Goal: Transaction & Acquisition: Book appointment/travel/reservation

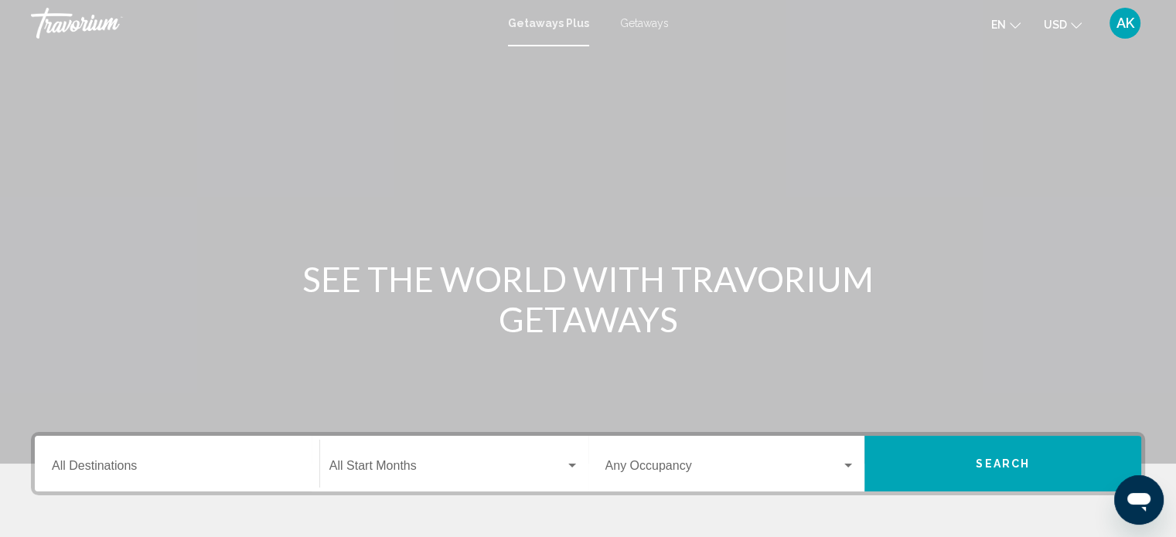
click at [1054, 22] on span "USD" at bounding box center [1054, 25] width 23 height 12
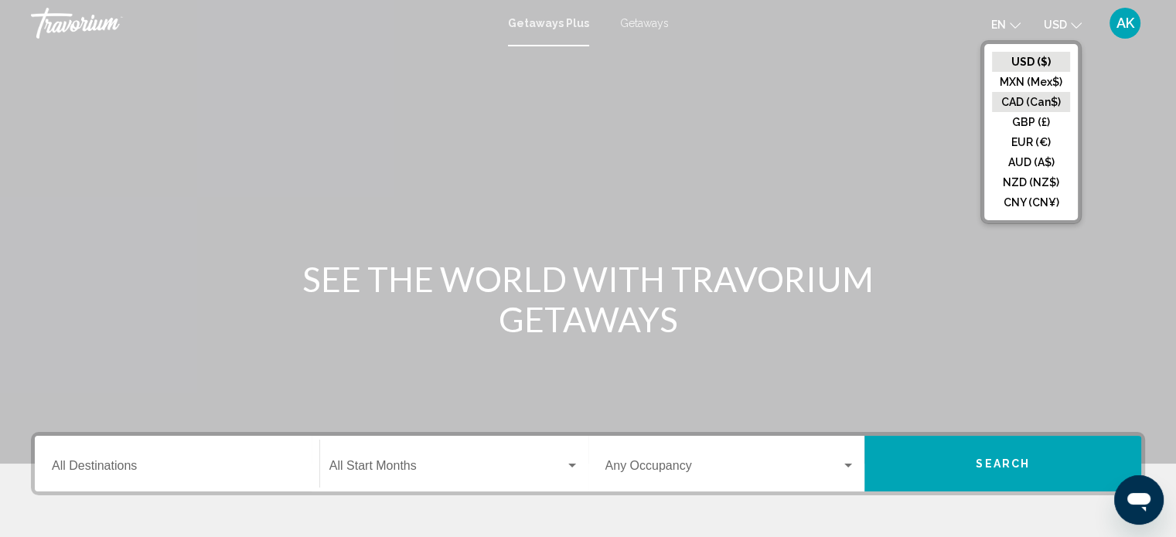
click at [1043, 100] on button "CAD (Can$)" at bounding box center [1031, 102] width 78 height 20
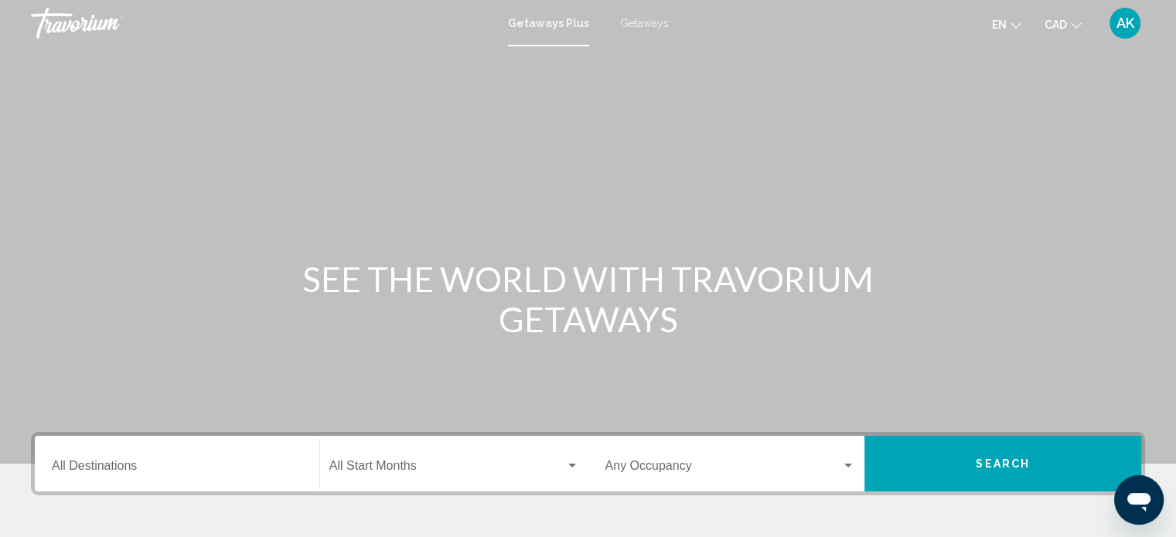
click at [649, 24] on span "Getaways" at bounding box center [644, 23] width 49 height 12
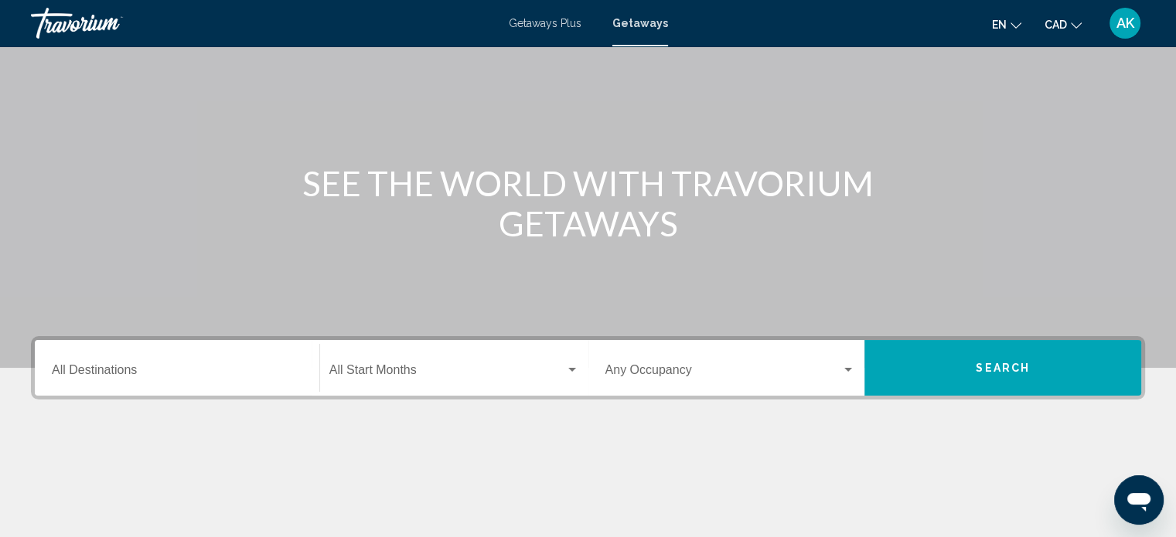
scroll to position [102, 0]
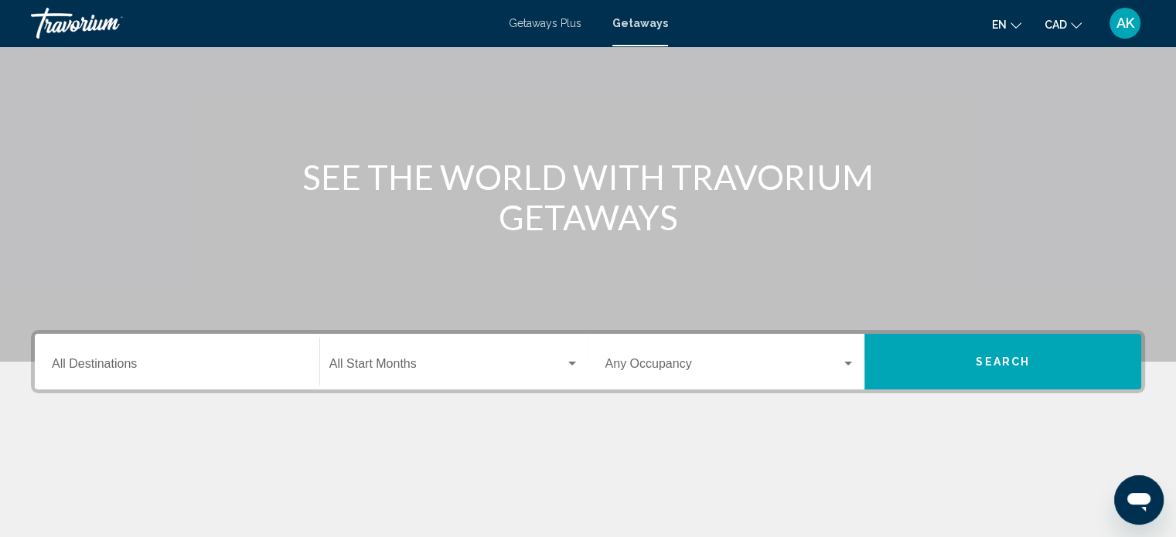
click at [235, 356] on div "Destination All Destinations" at bounding box center [177, 362] width 250 height 49
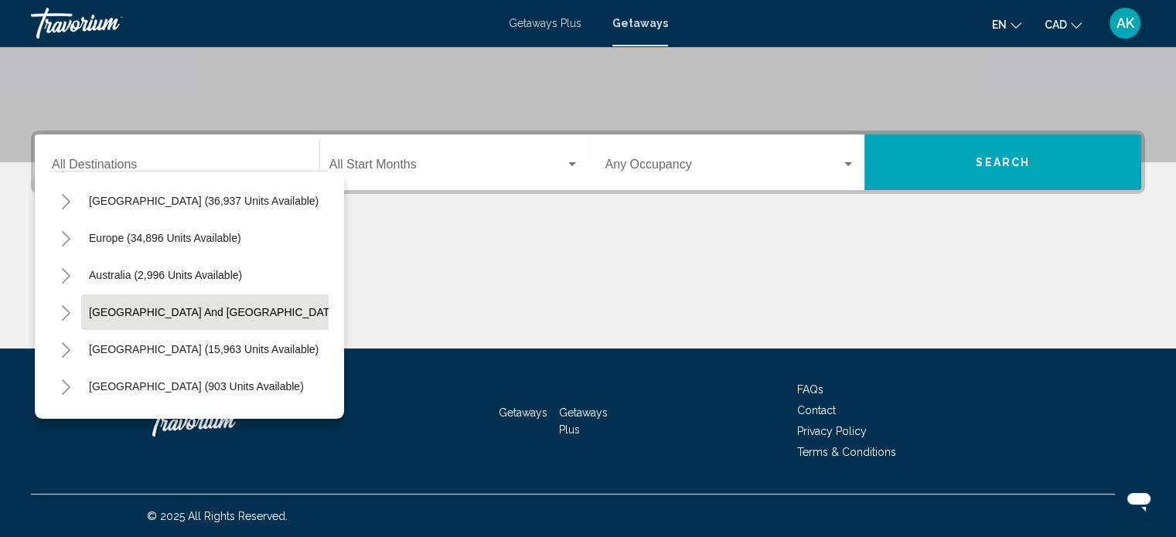
scroll to position [143, 0]
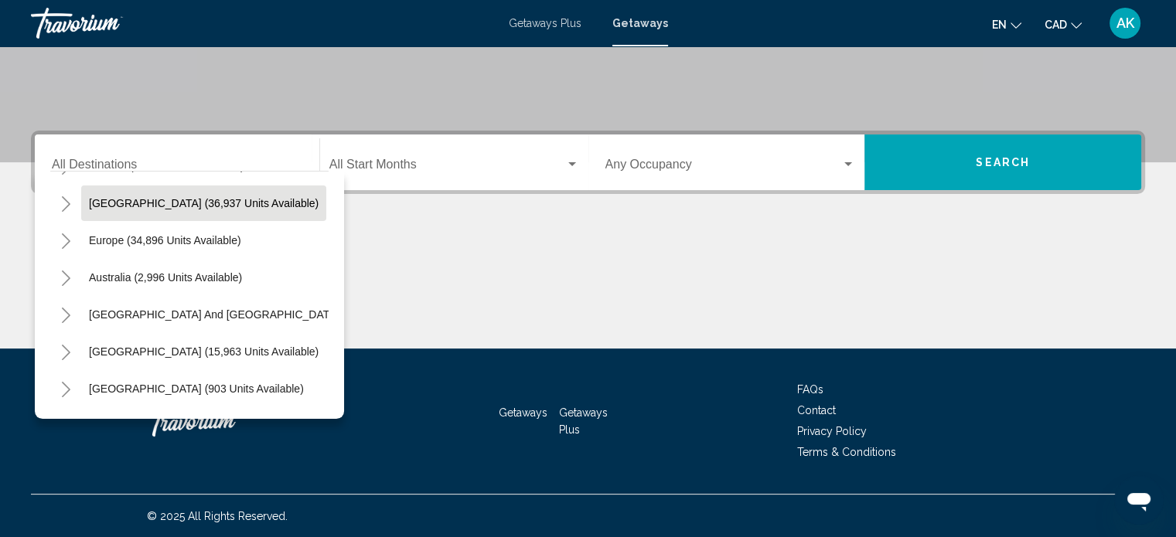
click at [199, 208] on span "Caribbean & Atlantic Islands (36,937 units available)" at bounding box center [204, 203] width 230 height 12
type input "**********"
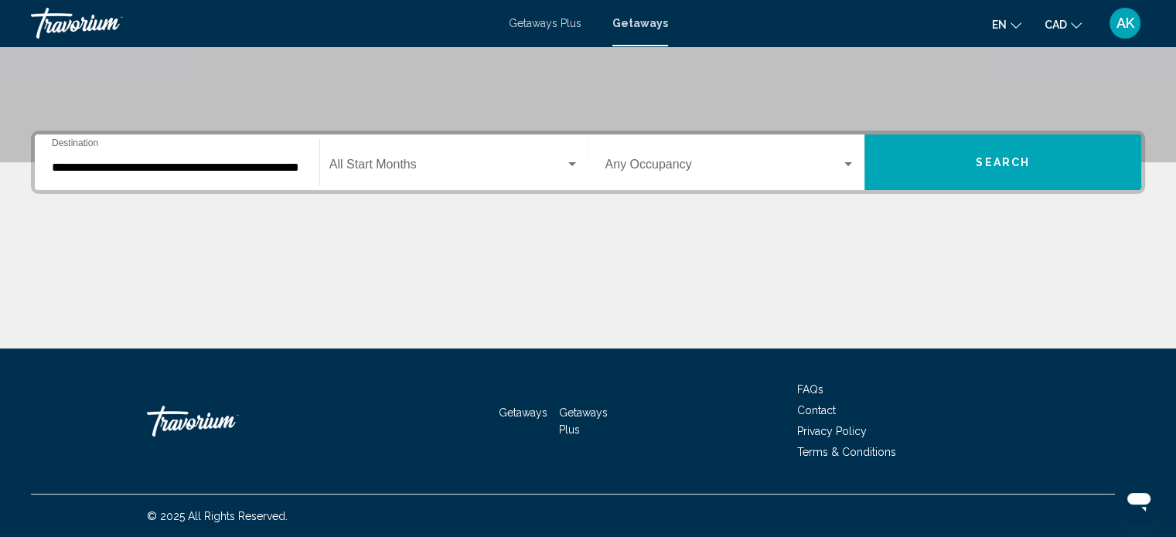
click at [436, 174] on div "Start Month All Start Months" at bounding box center [454, 162] width 250 height 49
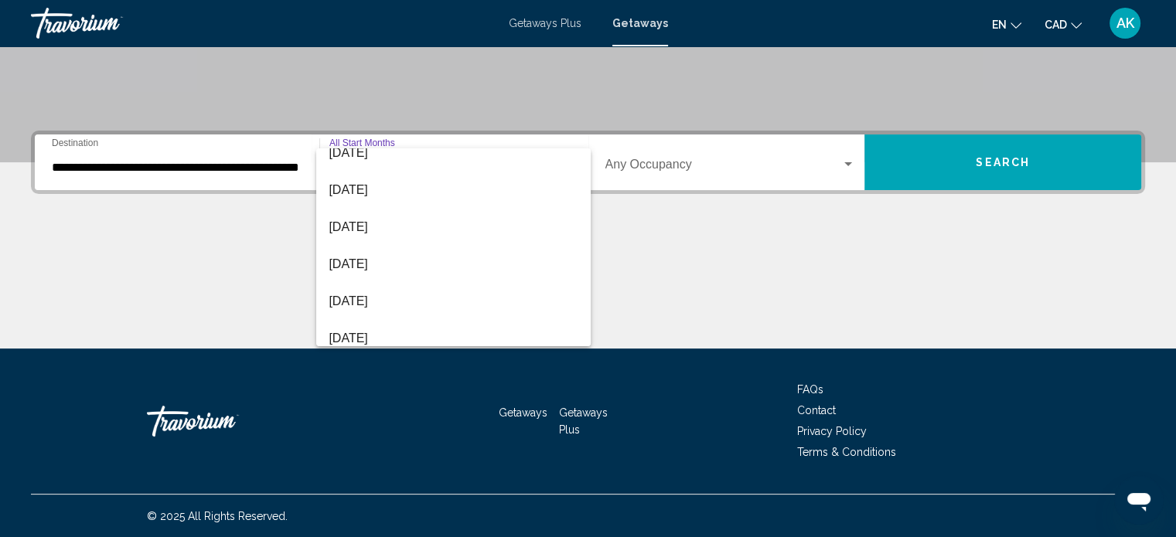
scroll to position [127, 0]
click at [431, 258] on span "January 2026" at bounding box center [454, 262] width 250 height 37
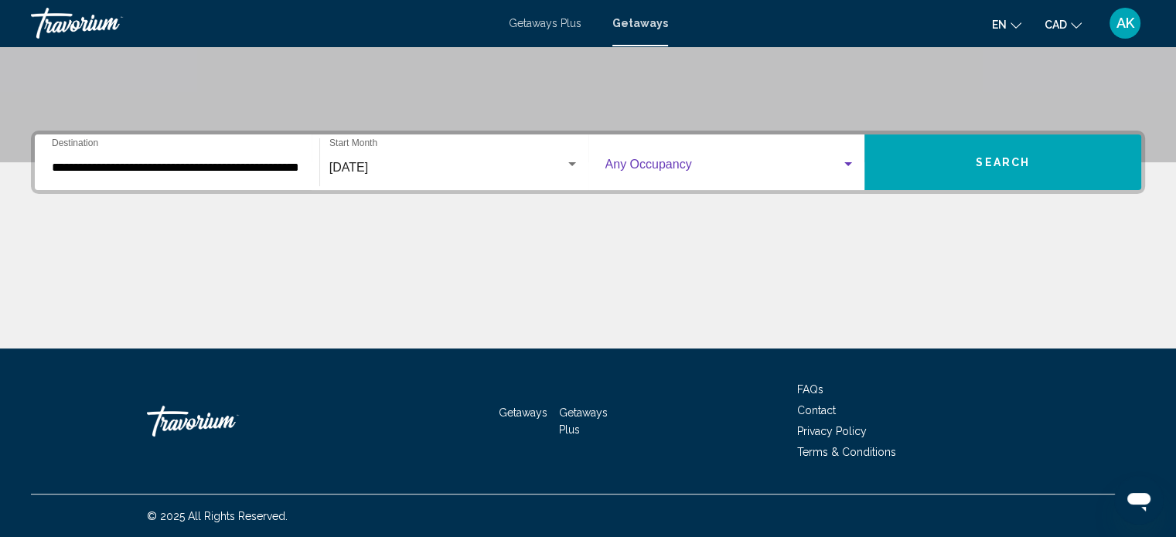
click at [730, 164] on span "Search widget" at bounding box center [723, 168] width 237 height 14
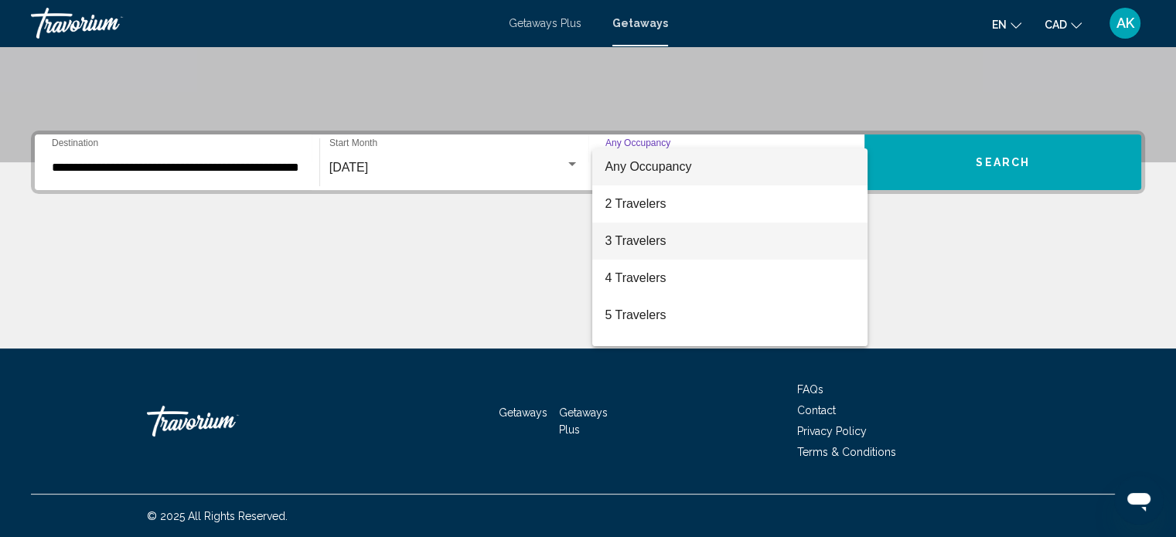
click at [713, 232] on span "3 Travelers" at bounding box center [729, 241] width 250 height 37
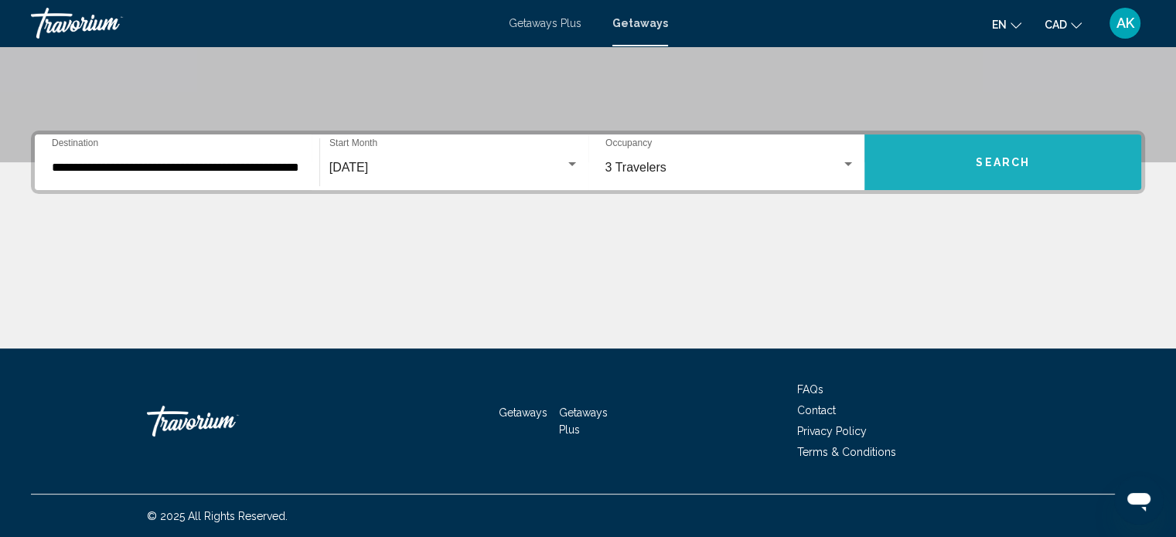
click at [985, 154] on button "Search" at bounding box center [1002, 162] width 277 height 56
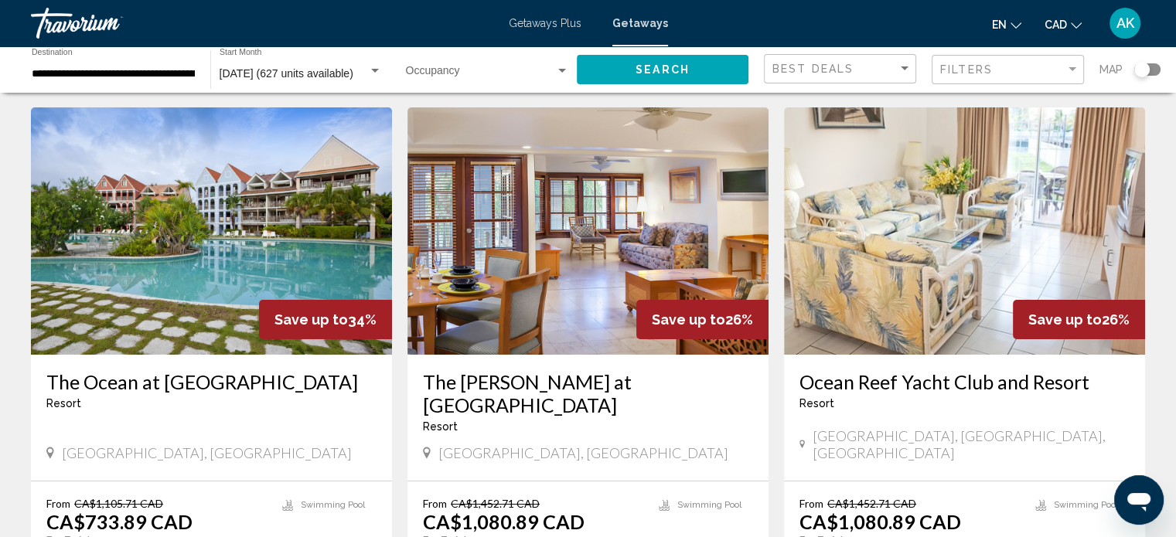
scroll to position [178, 0]
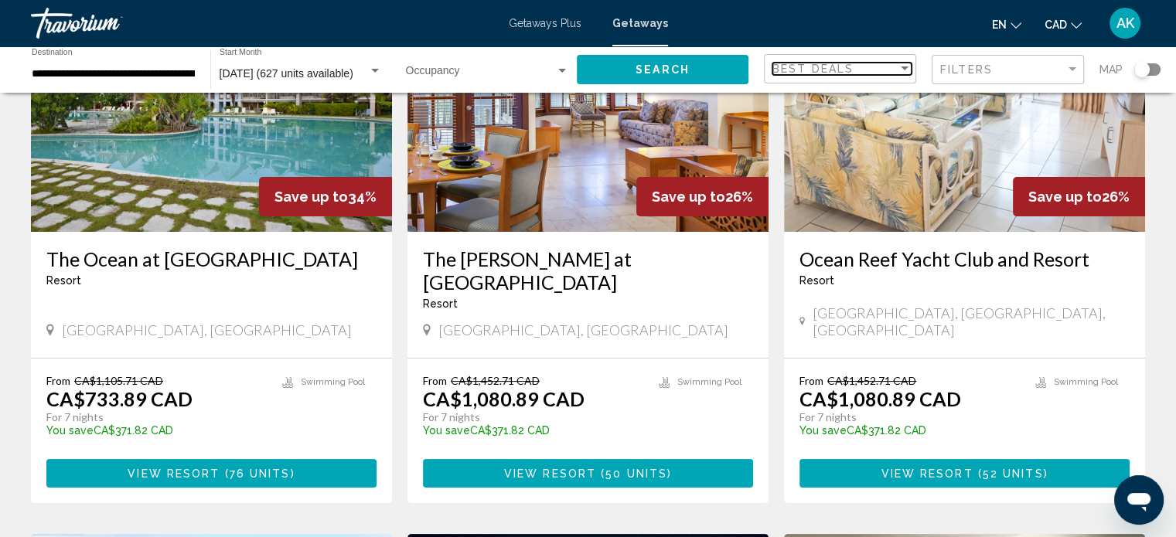
click at [893, 66] on div "Best Deals" at bounding box center [834, 69] width 125 height 12
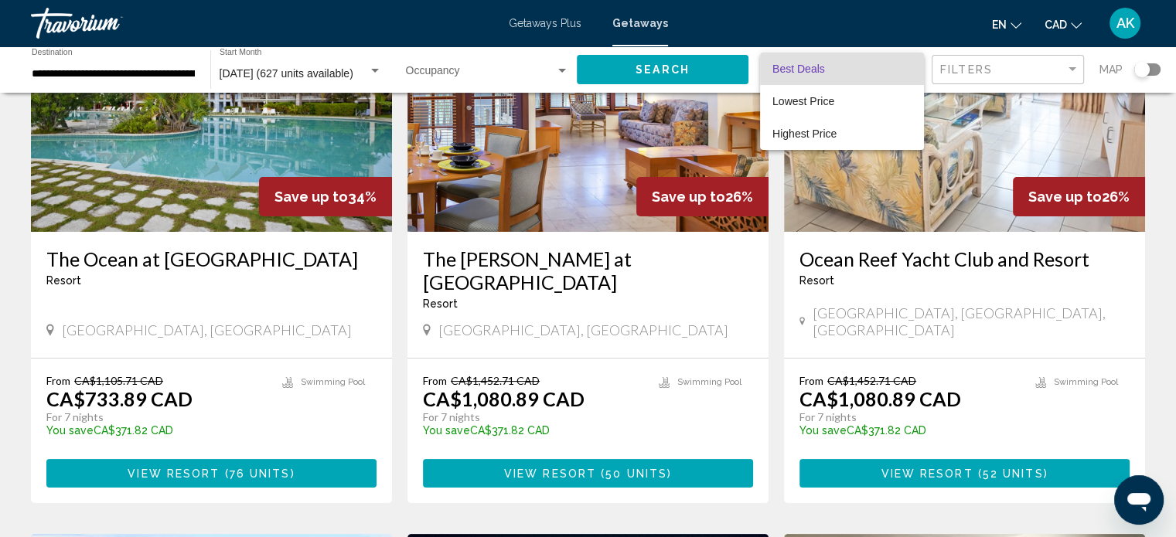
click at [893, 66] on span "Best Deals" at bounding box center [841, 69] width 139 height 32
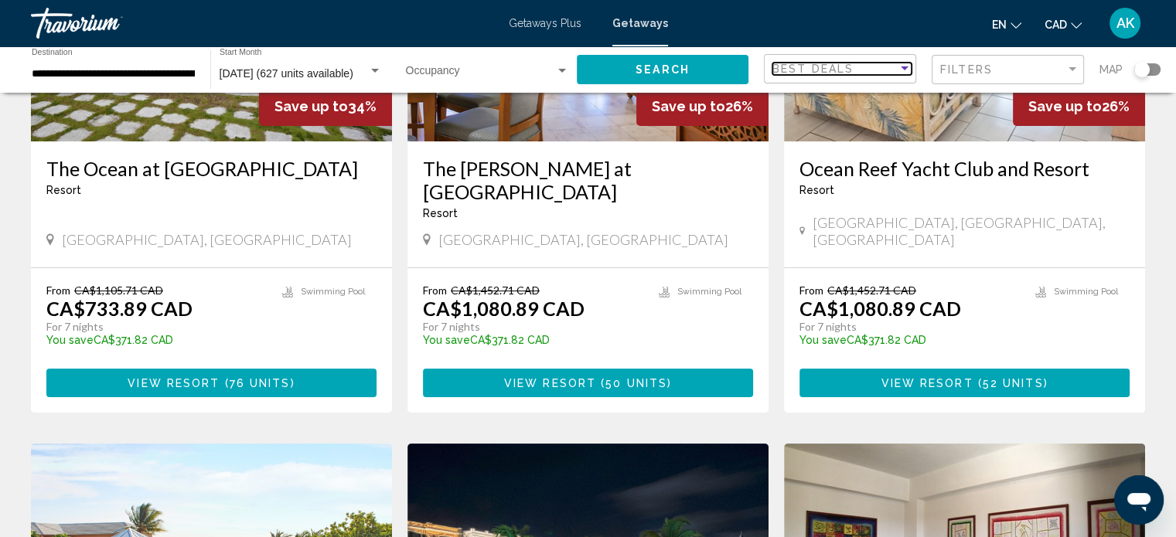
scroll to position [0, 0]
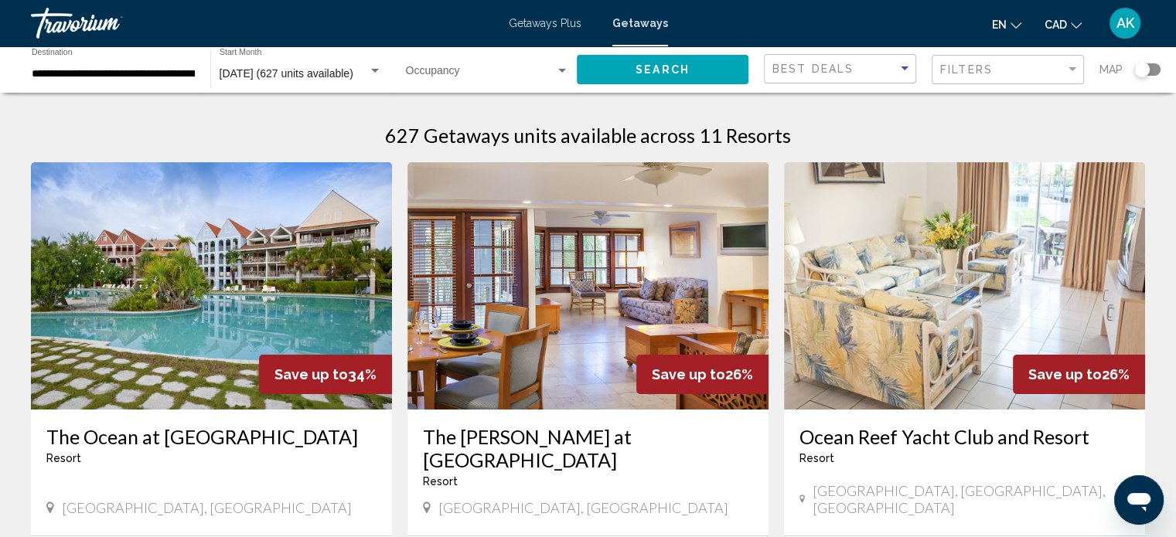
click at [555, 15] on div "Getaways Plus Getaways en English Español Français Italiano Português русский C…" at bounding box center [588, 23] width 1176 height 32
click at [557, 21] on span "Getaways Plus" at bounding box center [545, 23] width 73 height 12
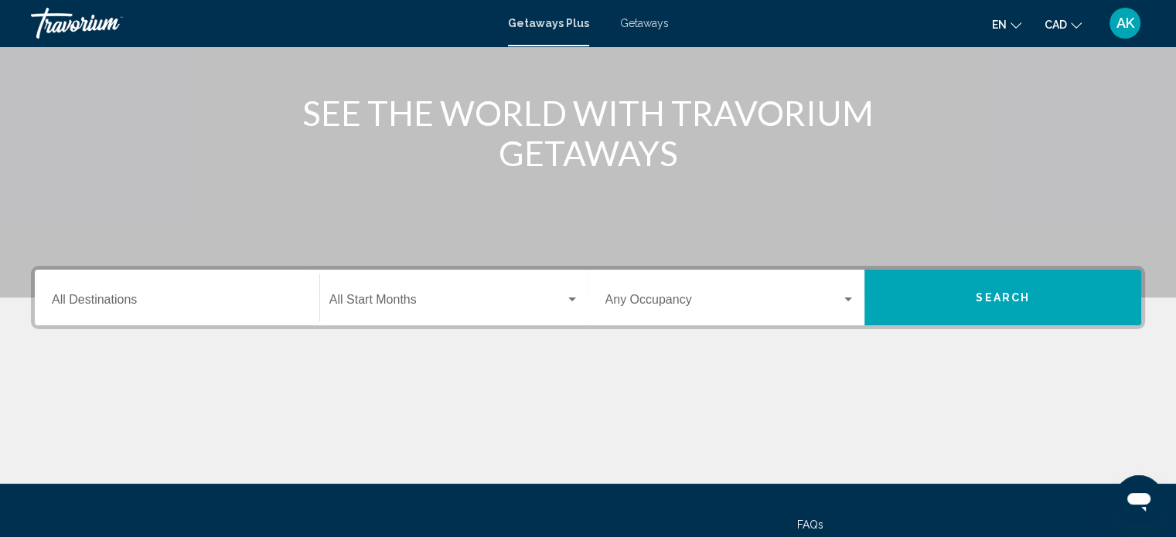
scroll to position [169, 0]
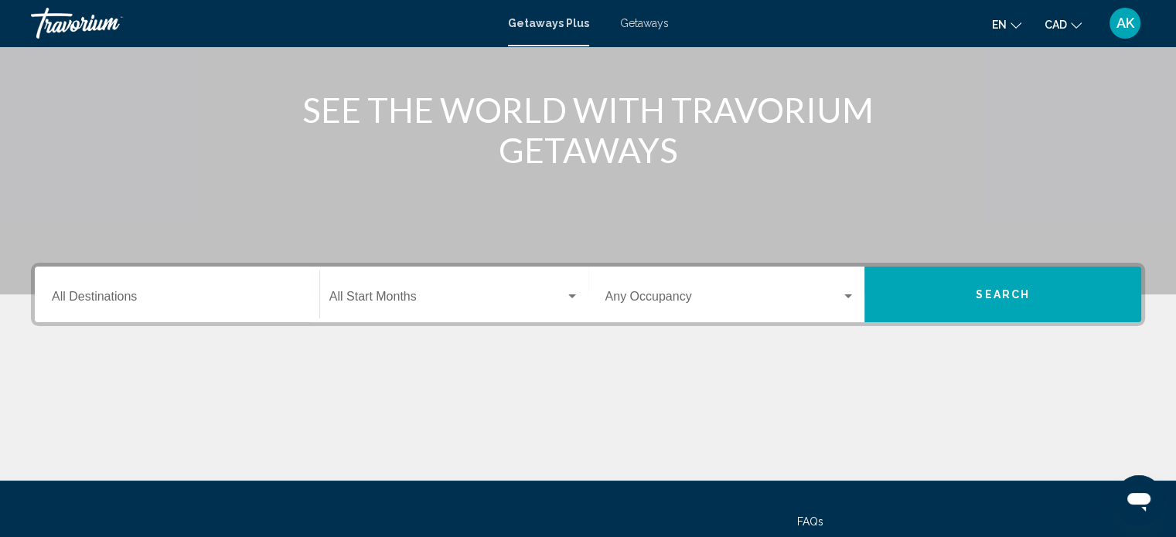
click at [307, 297] on div "Destination All Destinations" at bounding box center [177, 295] width 269 height 49
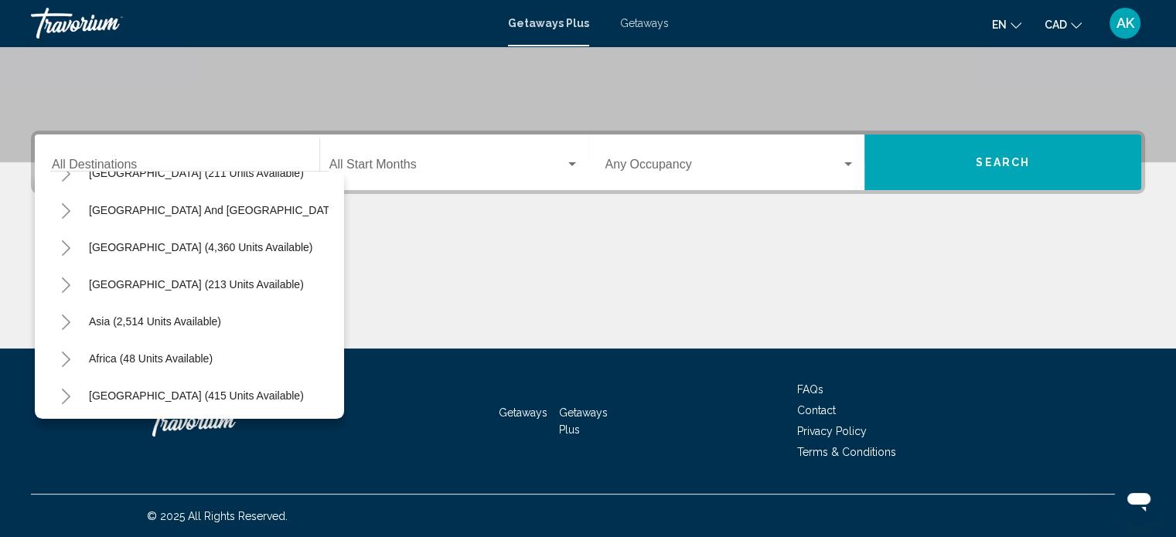
scroll to position [248, 0]
click at [205, 283] on span "Central America (213 units available)" at bounding box center [196, 283] width 215 height 12
type input "**********"
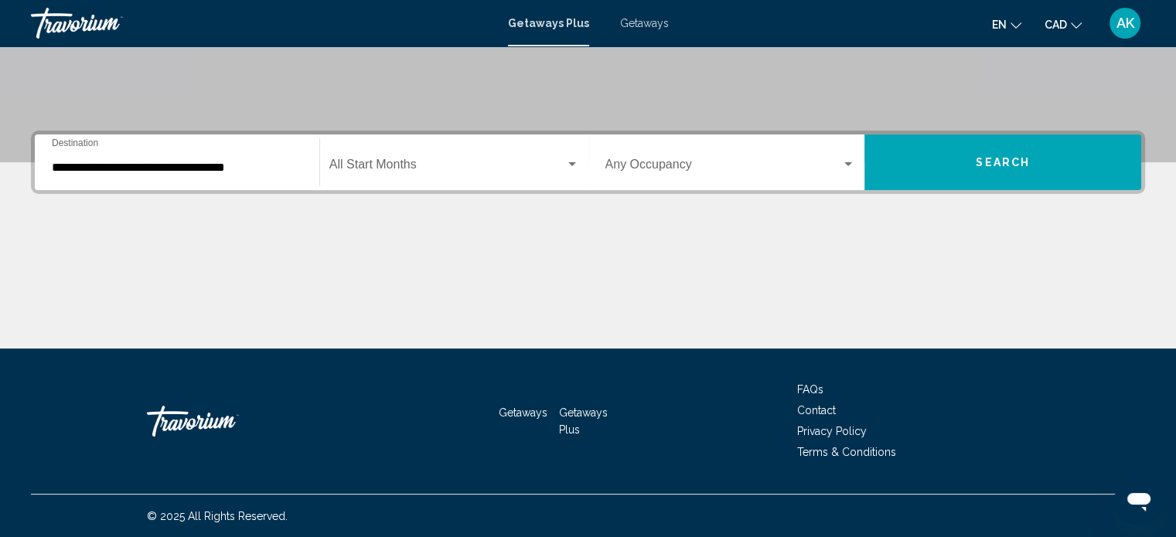
click at [451, 179] on div "Start Month All Start Months" at bounding box center [454, 162] width 250 height 49
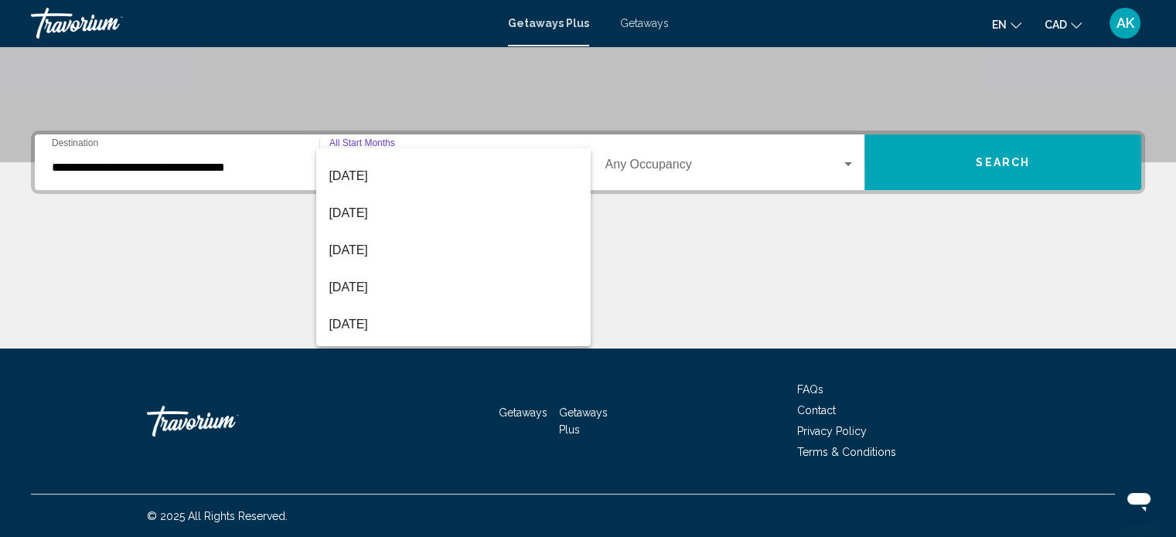
scroll to position [176, 0]
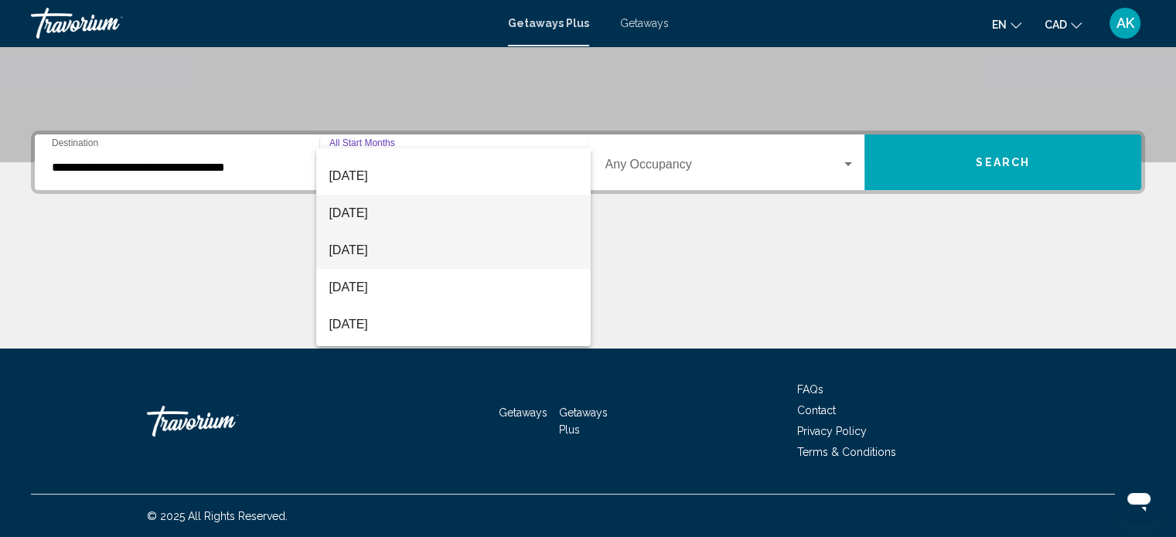
drag, startPoint x: 447, startPoint y: 241, endPoint x: 436, endPoint y: 216, distance: 27.7
click at [436, 216] on div "All Start Months August 2025 September 2025 October 2025 November 2025 December…" at bounding box center [453, 247] width 274 height 198
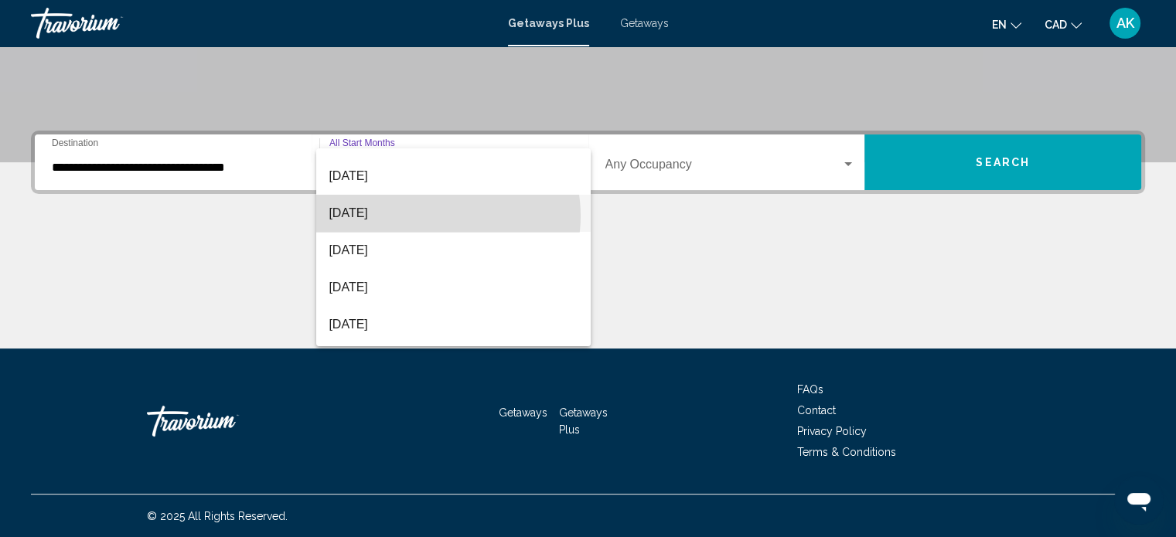
click at [436, 216] on span "January 2026" at bounding box center [454, 213] width 250 height 37
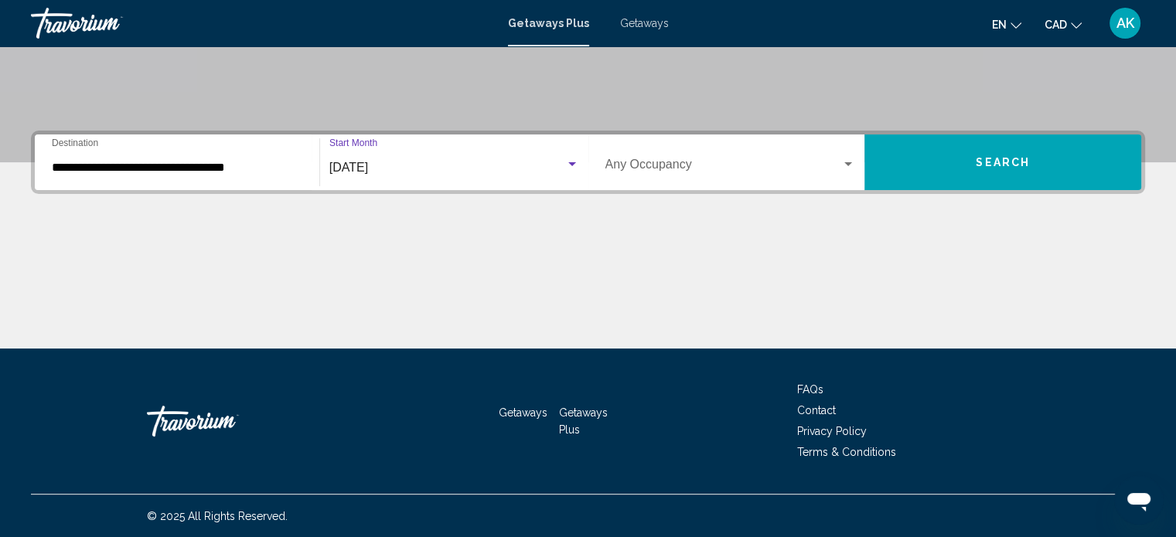
click at [752, 154] on div "Occupancy Any Occupancy" at bounding box center [730, 162] width 250 height 49
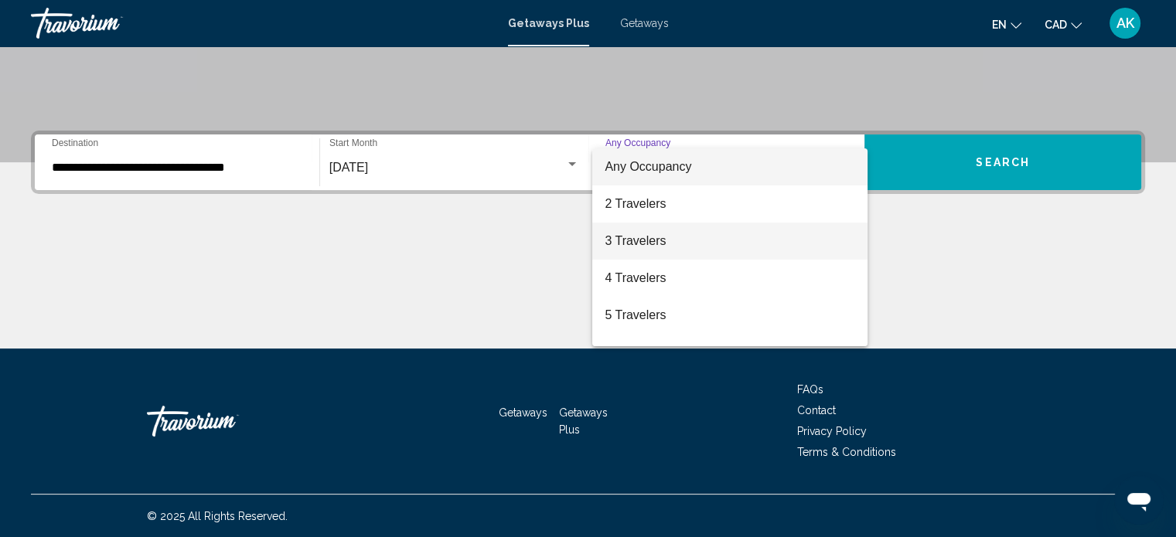
click at [728, 245] on span "3 Travelers" at bounding box center [729, 241] width 250 height 37
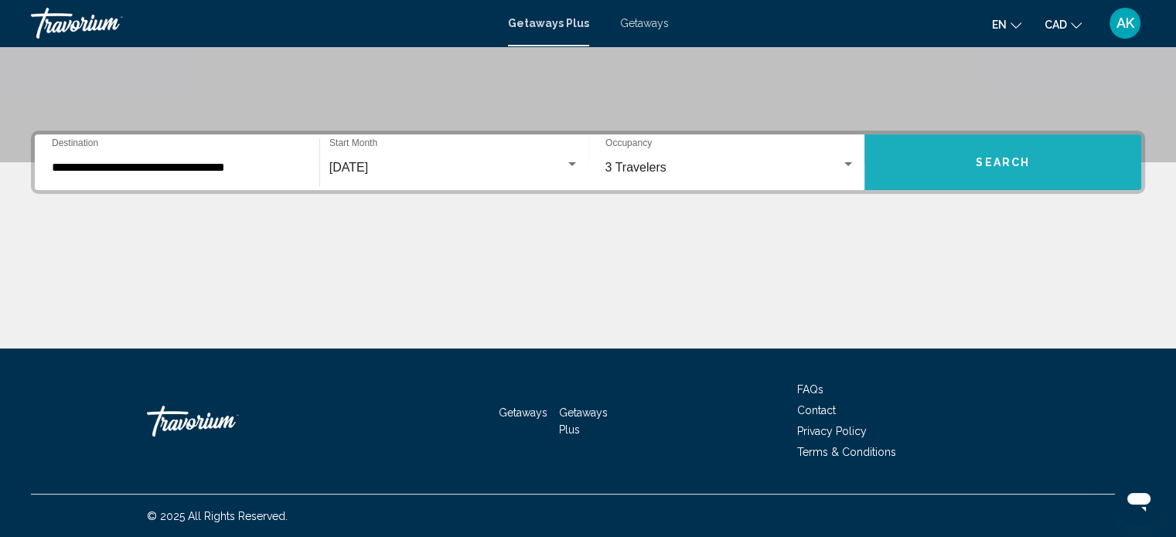
click at [958, 167] on button "Search" at bounding box center [1002, 162] width 277 height 56
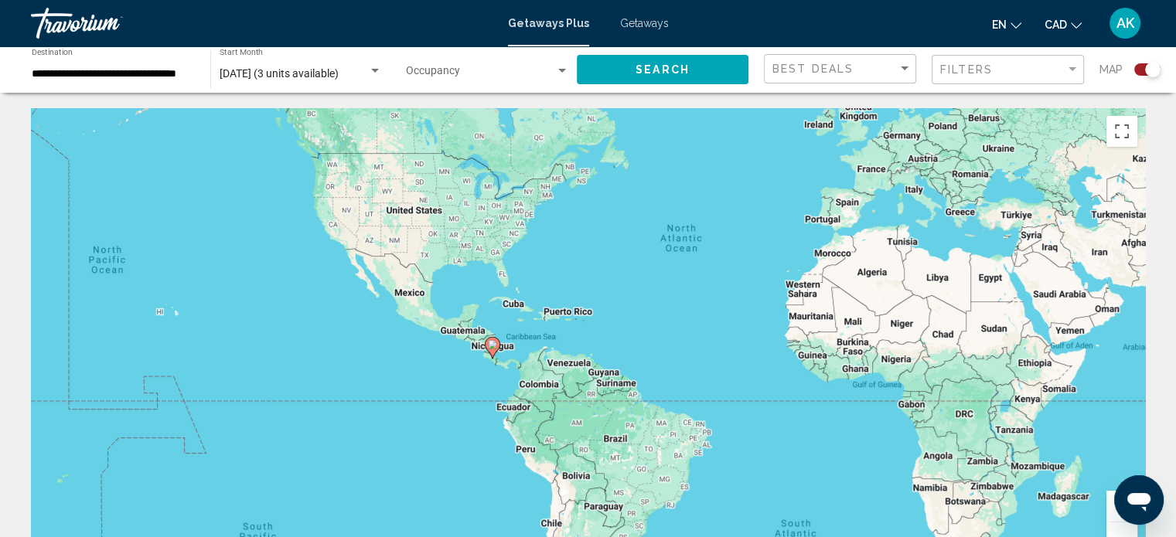
drag, startPoint x: 416, startPoint y: 427, endPoint x: 567, endPoint y: 331, distance: 179.0
click at [567, 331] on div "To activate drag with keyboard, press Alt + Enter. Once in keyboard drag state,…" at bounding box center [588, 340] width 1114 height 464
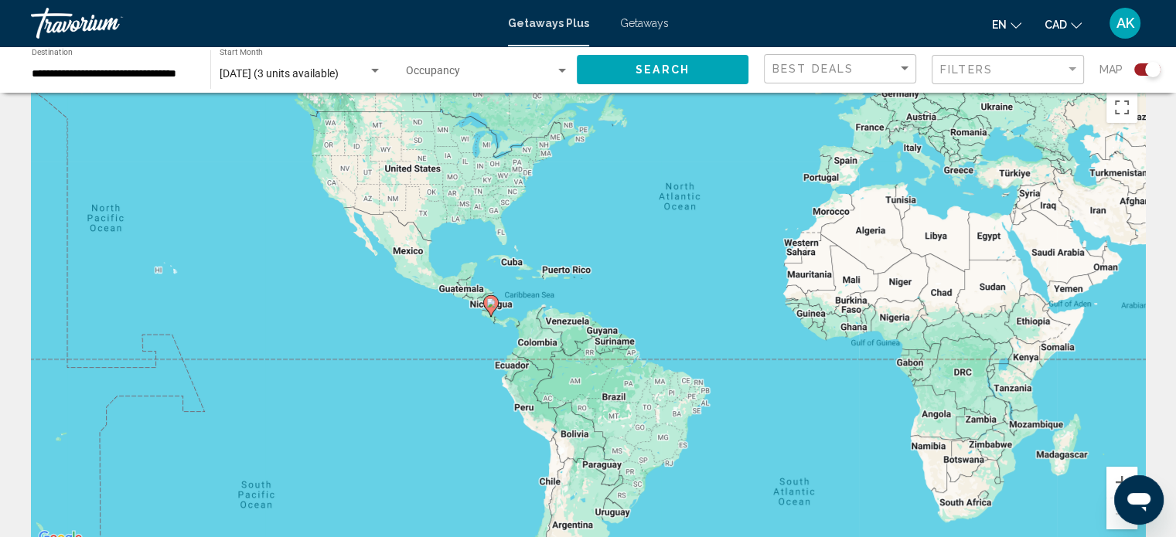
scroll to position [22, 0]
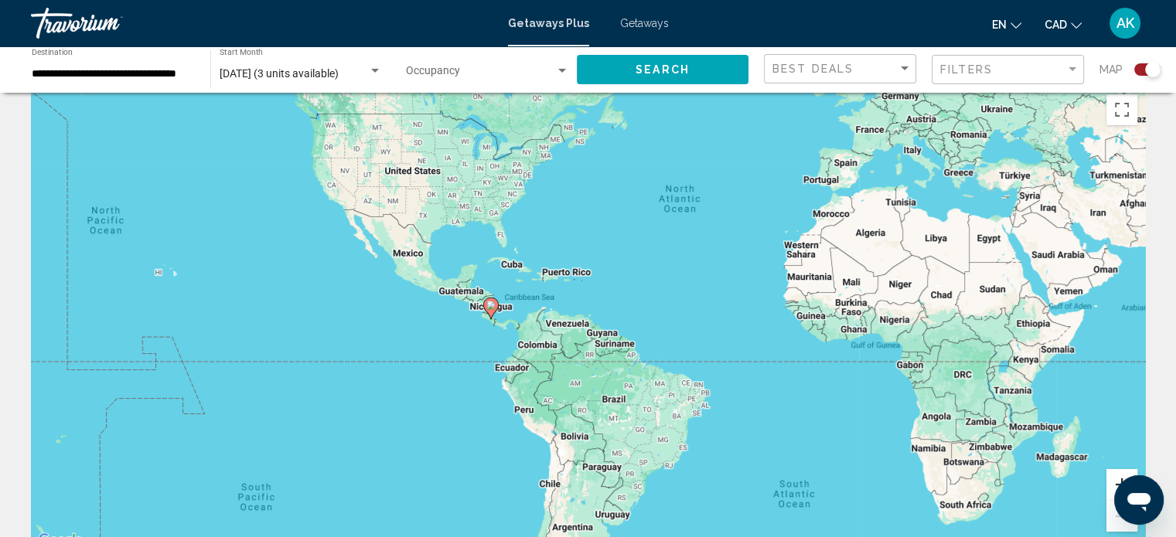
click at [1116, 481] on button "Zoom in" at bounding box center [1121, 484] width 31 height 31
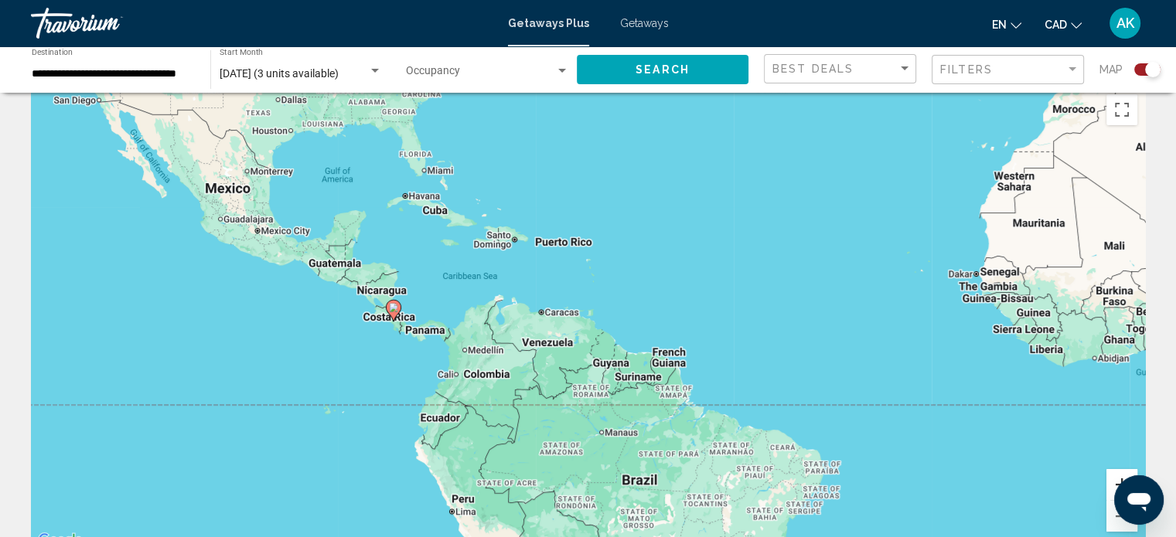
click at [1116, 481] on button "Zoom in" at bounding box center [1121, 484] width 31 height 31
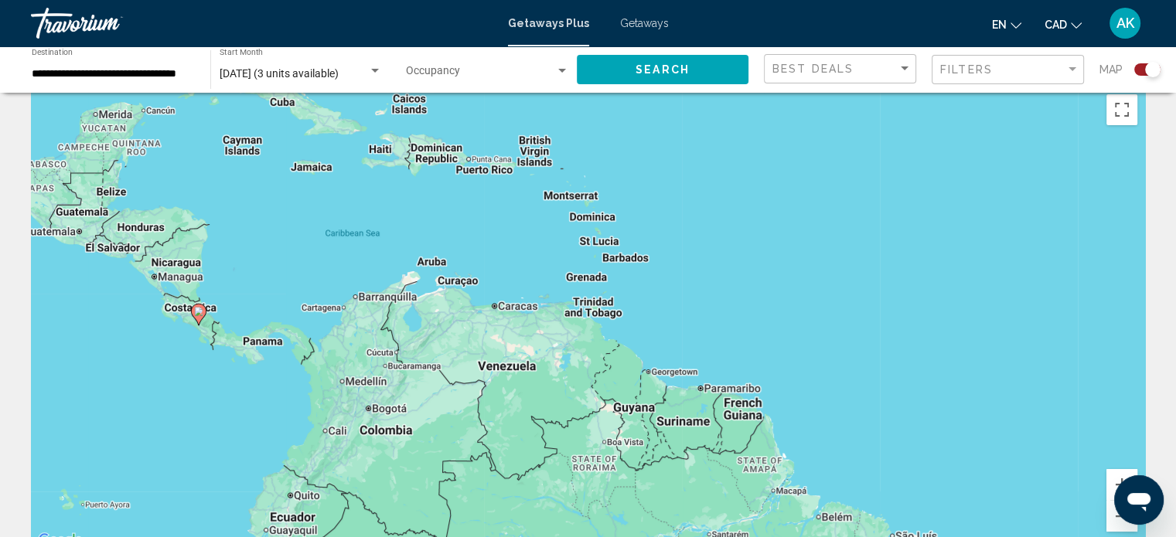
click at [198, 315] on image "Main content" at bounding box center [198, 311] width 9 height 9
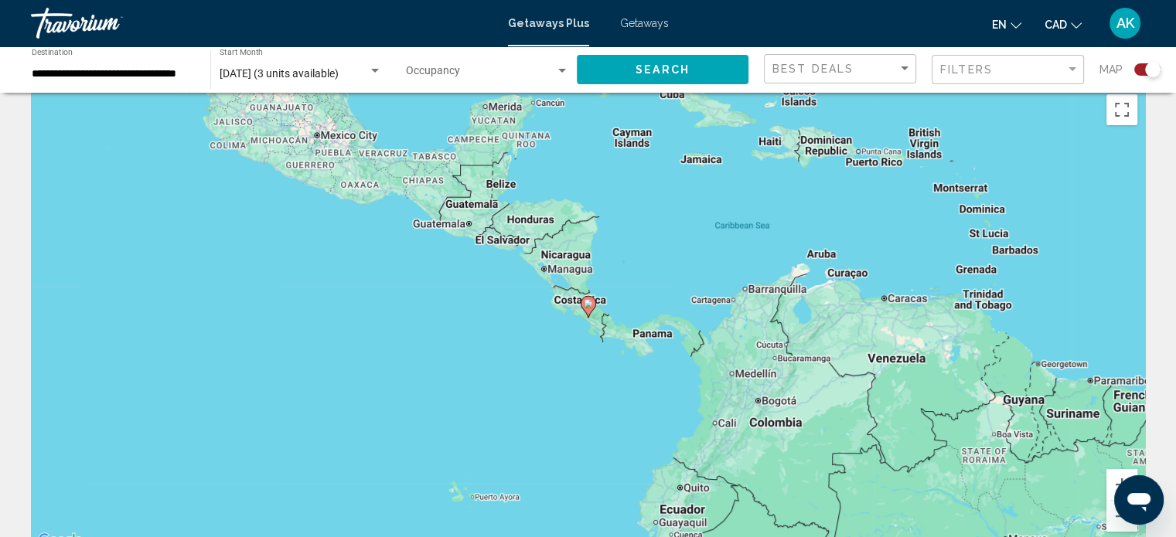
click at [588, 304] on image "Main content" at bounding box center [588, 303] width 9 height 9
type input "**********"
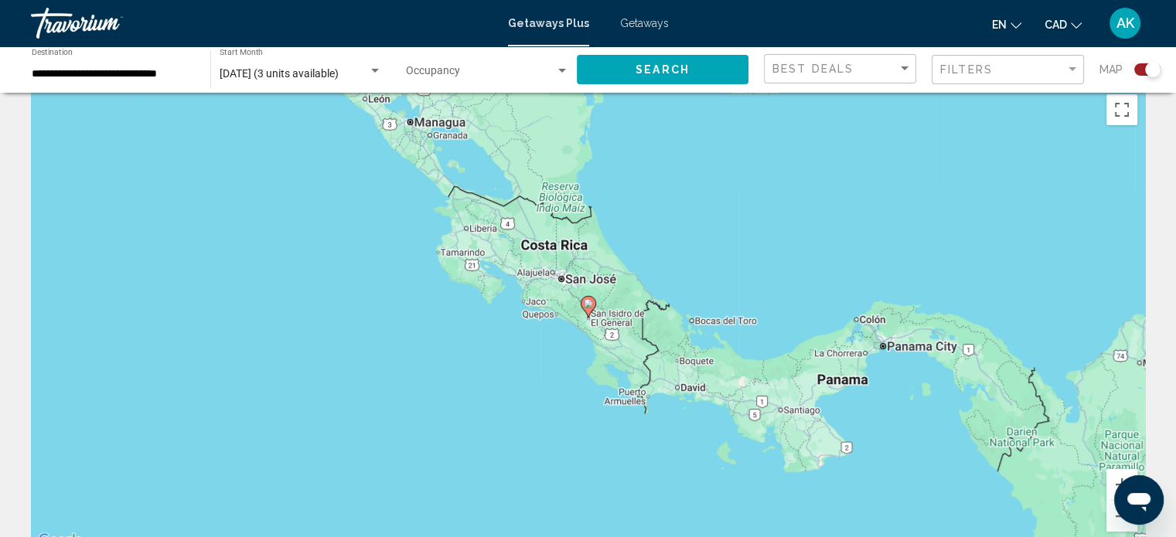
click at [588, 304] on image "Main content" at bounding box center [588, 303] width 9 height 9
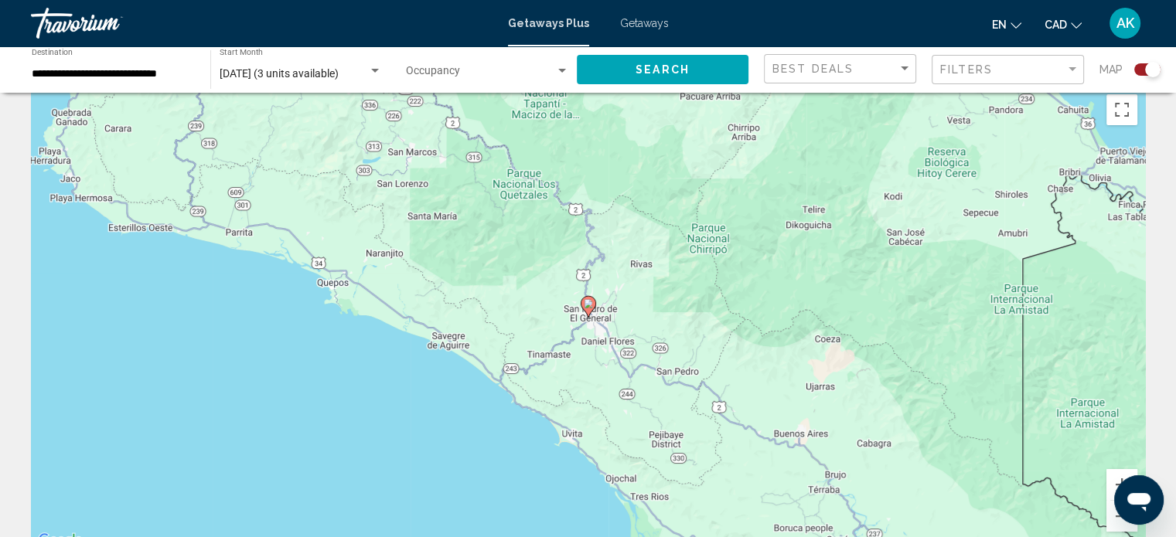
click at [584, 298] on icon "Main content" at bounding box center [587, 307] width 14 height 20
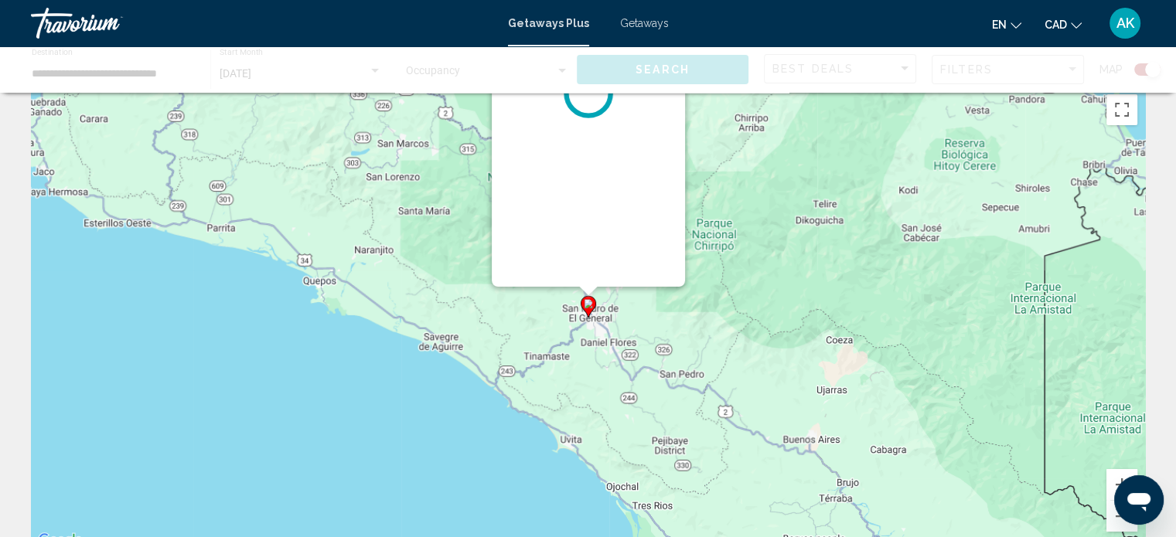
scroll to position [0, 0]
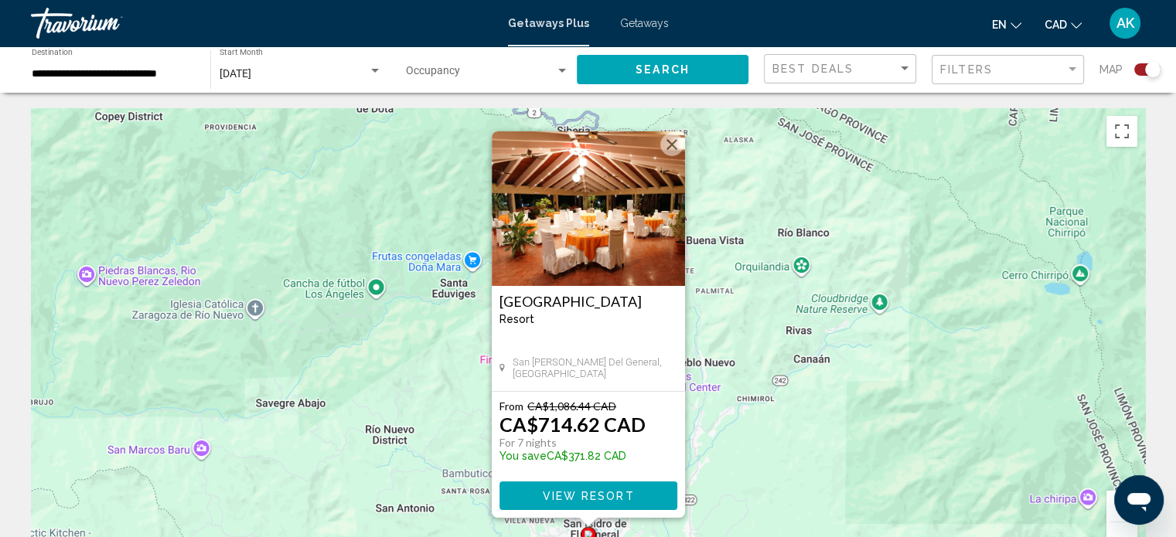
click at [628, 499] on span "View Resort" at bounding box center [588, 496] width 92 height 12
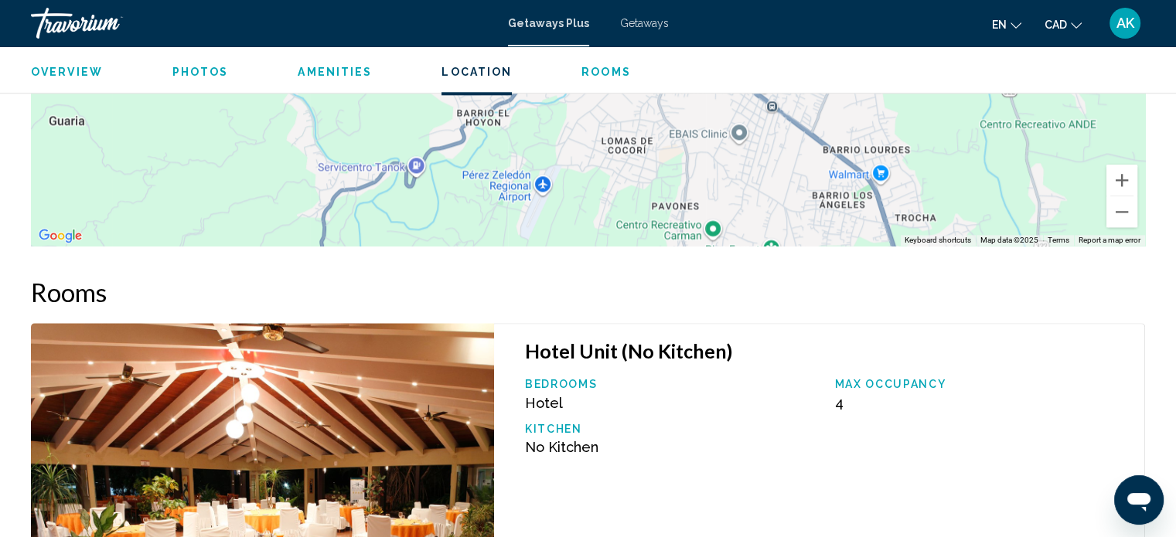
scroll to position [1849, 0]
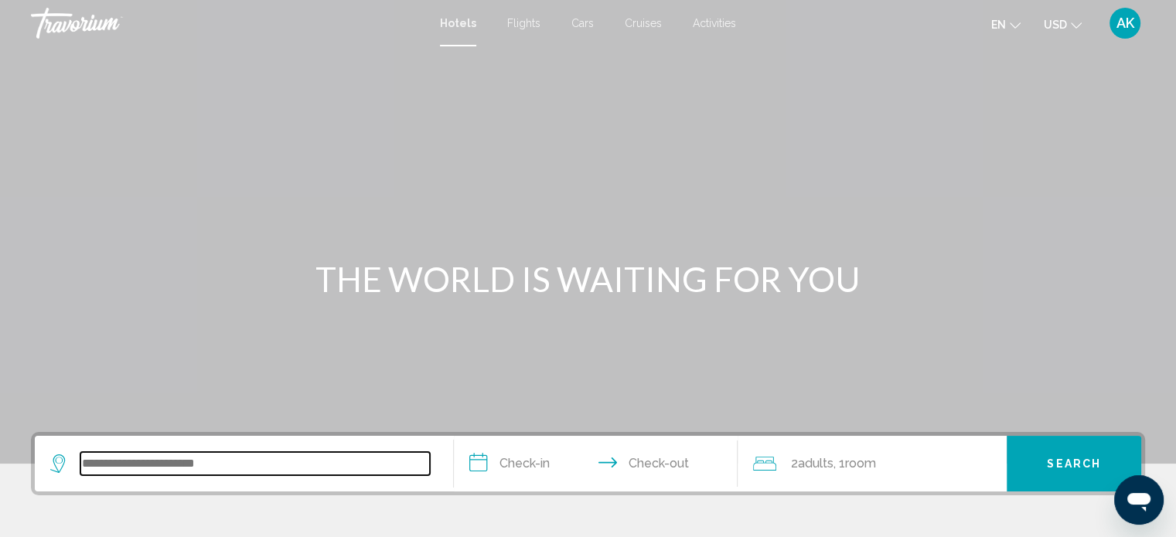
click at [349, 452] on input "Search widget" at bounding box center [254, 463] width 349 height 23
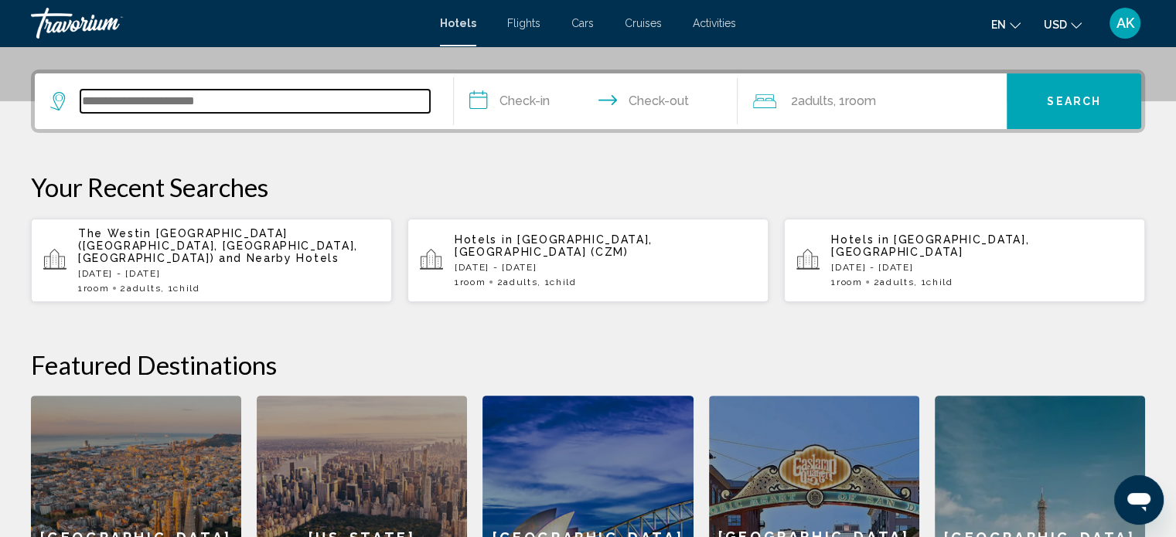
scroll to position [381, 0]
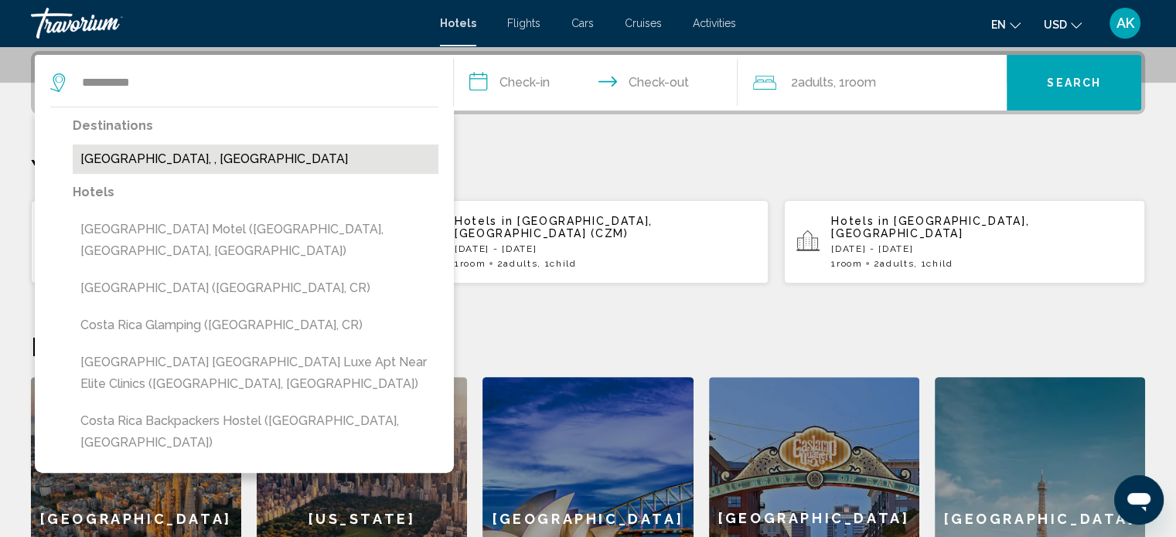
click at [270, 171] on button "[GEOGRAPHIC_DATA], , [GEOGRAPHIC_DATA]" at bounding box center [256, 159] width 366 height 29
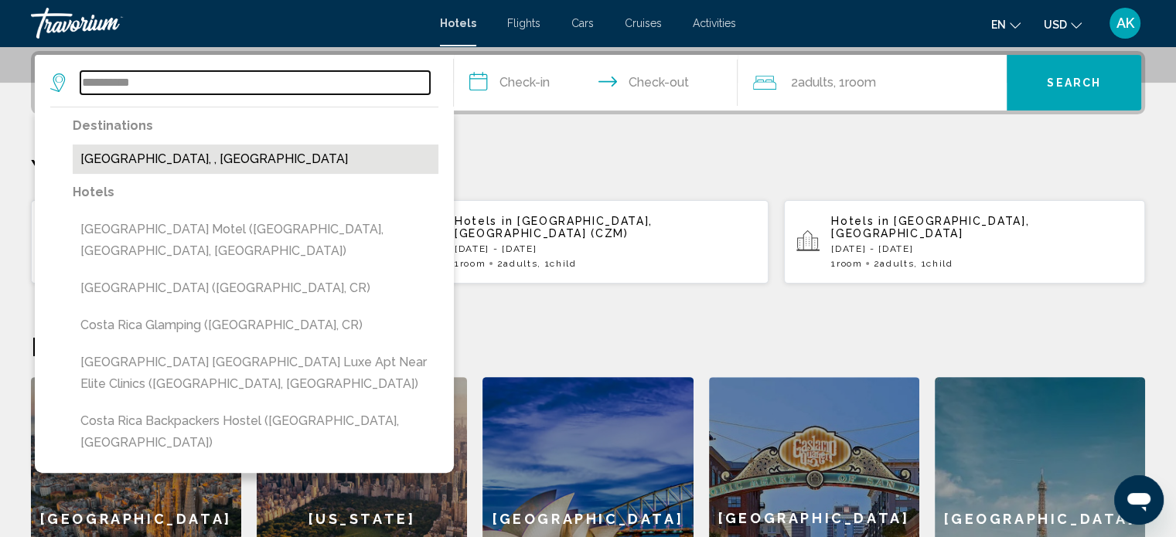
type input "**********"
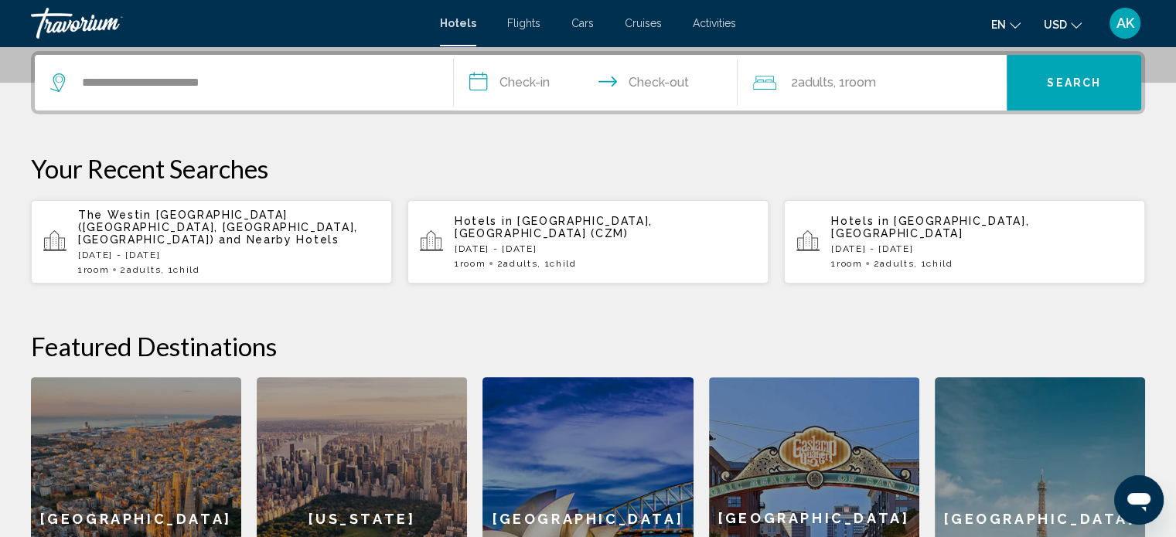
click at [517, 74] on input "**********" at bounding box center [599, 85] width 291 height 60
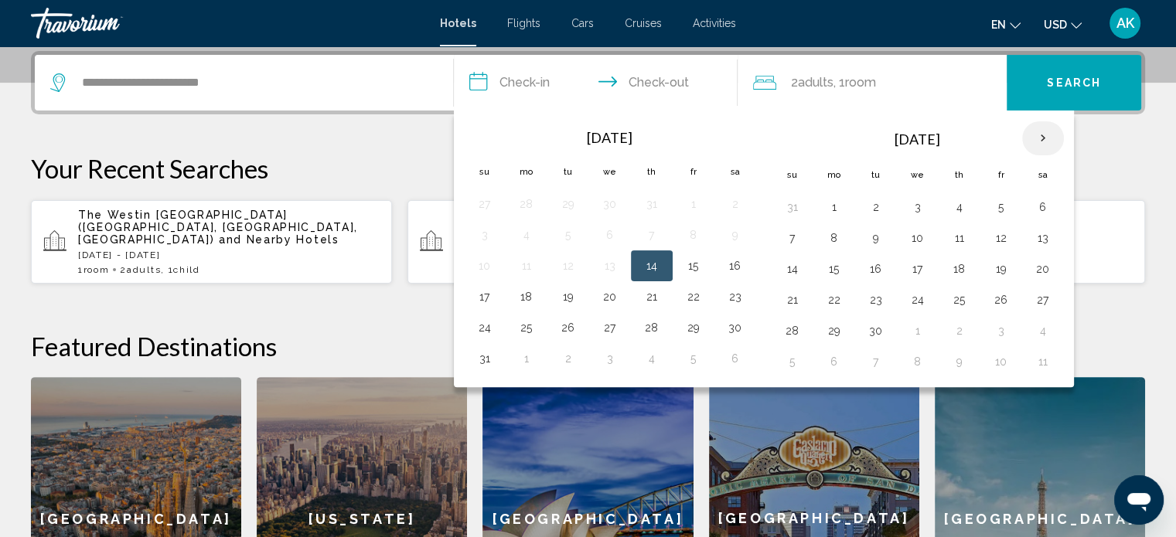
click at [1035, 138] on th "Next month" at bounding box center [1043, 138] width 42 height 34
click at [952, 203] on button "1" at bounding box center [959, 207] width 25 height 22
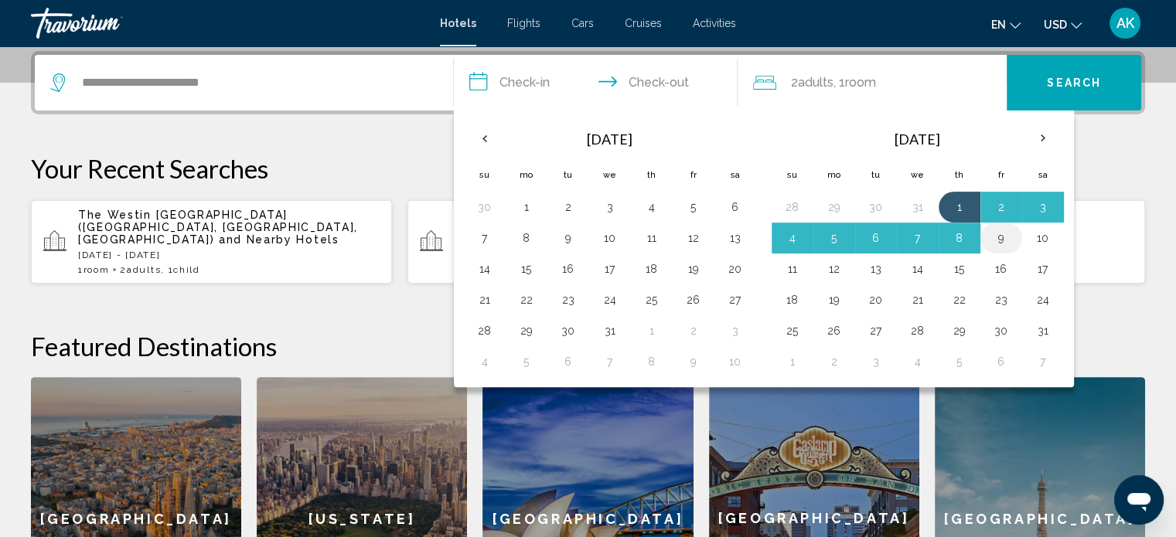
click at [989, 234] on button "9" at bounding box center [1001, 238] width 25 height 22
type input "**********"
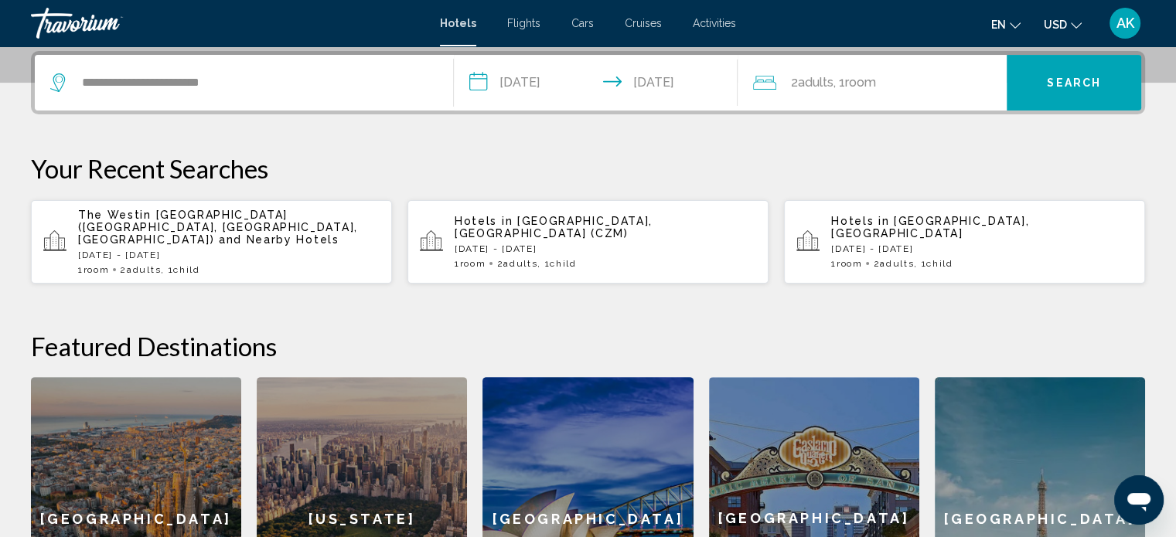
click at [918, 80] on div "2 Adult Adults , 1 Room rooms" at bounding box center [880, 83] width 254 height 22
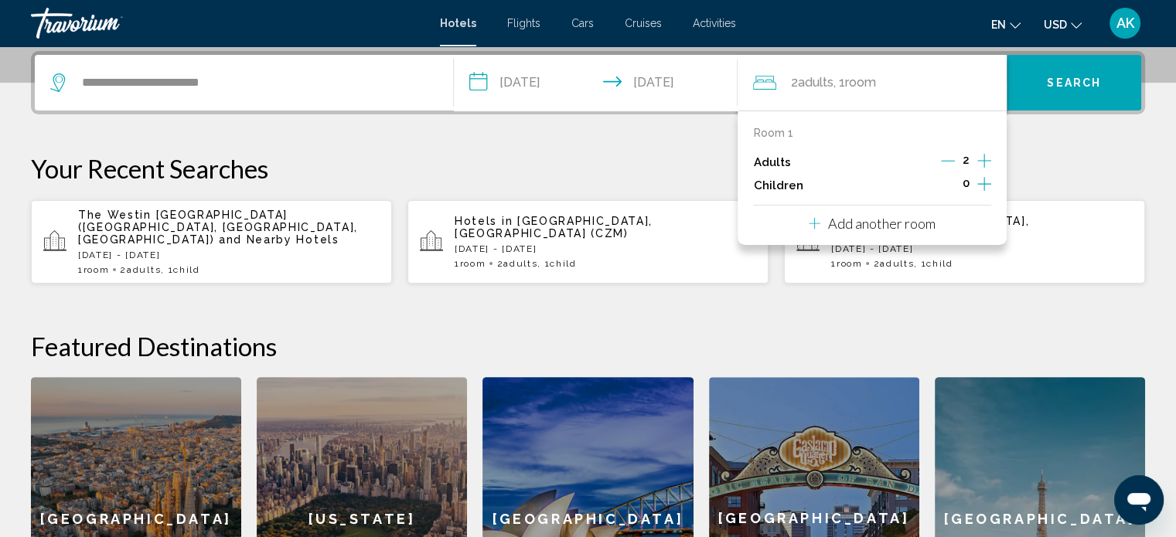
click at [984, 186] on icon "Increment children" at bounding box center [984, 184] width 14 height 14
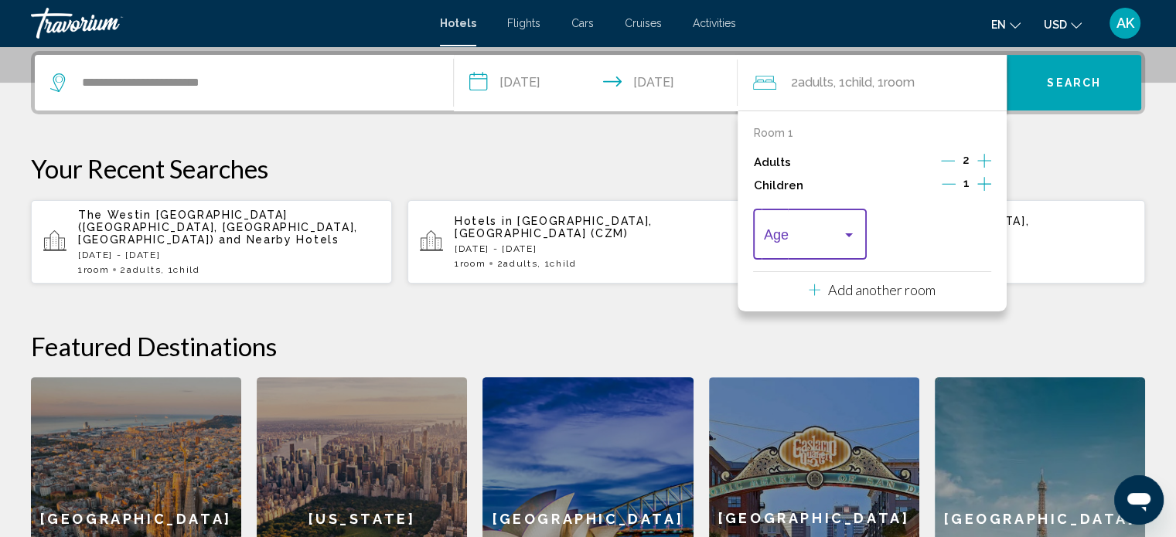
click at [844, 237] on div "Travelers: 2 adults, 1 child" at bounding box center [849, 235] width 14 height 12
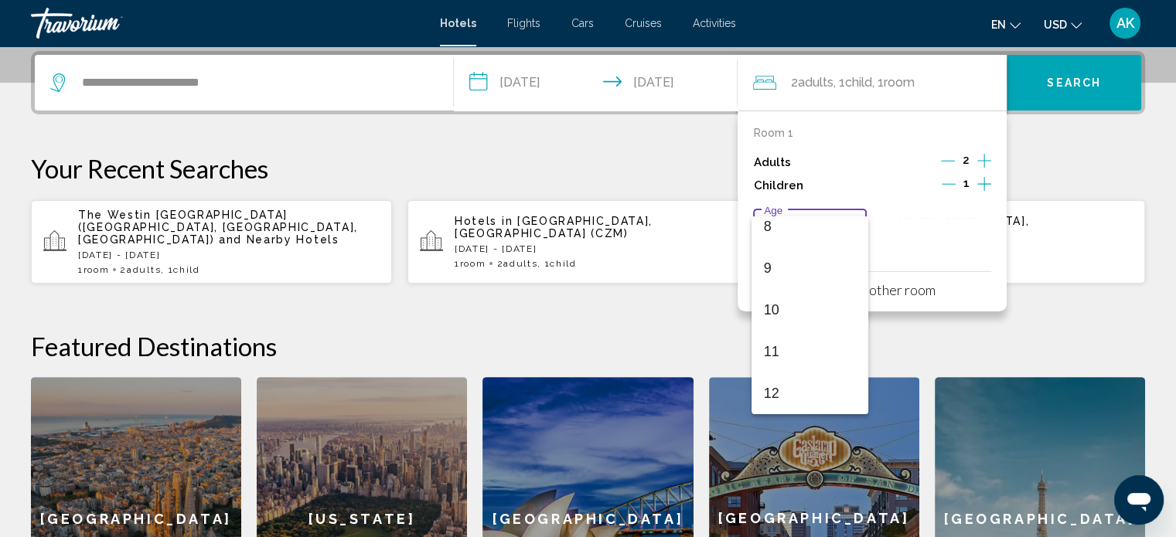
scroll to position [349, 0]
click at [824, 329] on span "11" at bounding box center [810, 348] width 92 height 42
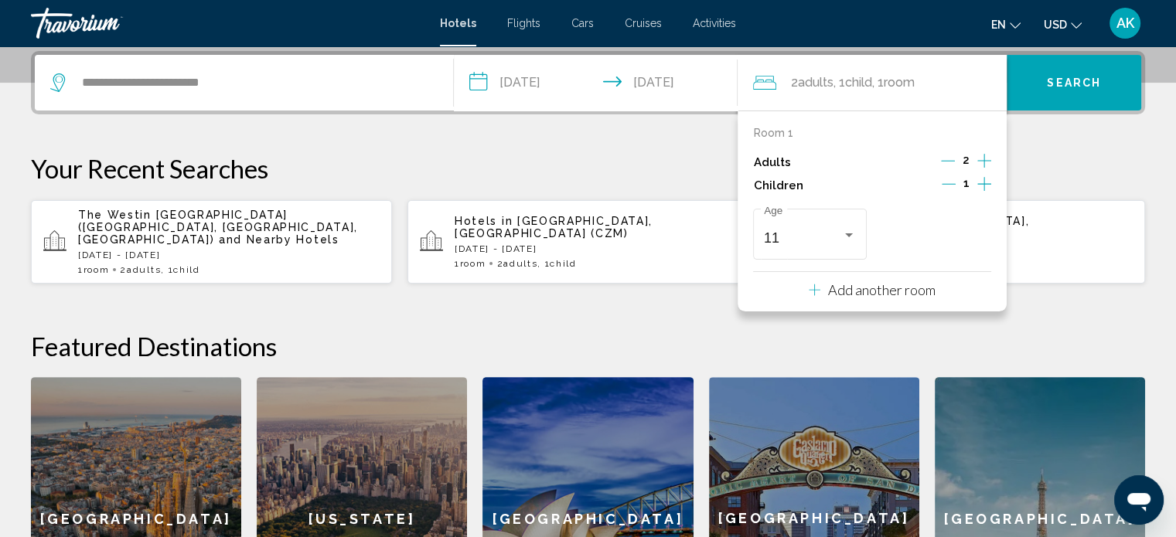
click at [1092, 67] on button "Search" at bounding box center [1073, 83] width 134 height 56
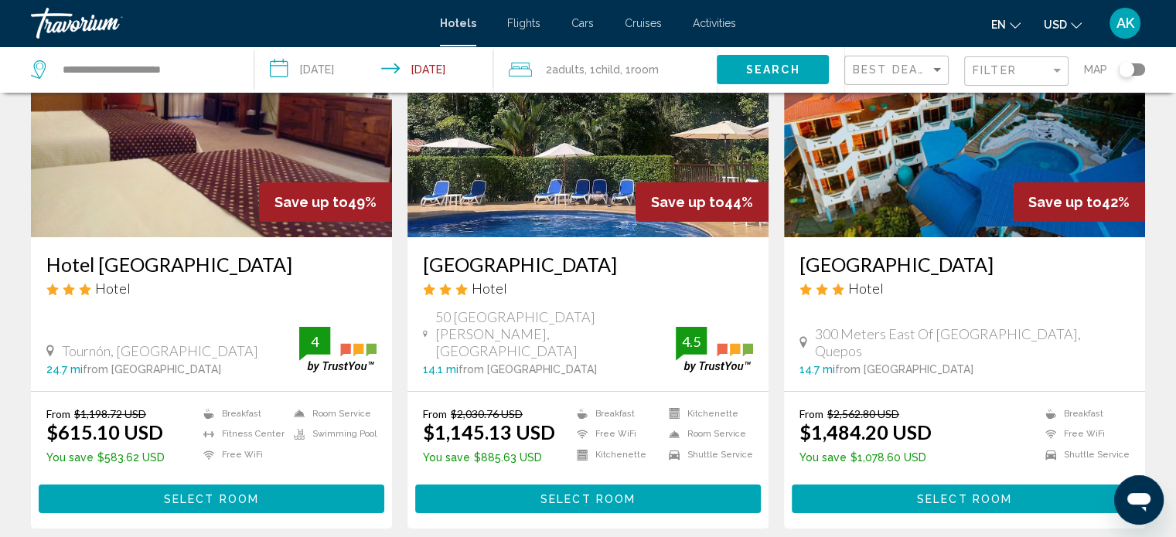
scroll to position [124, 0]
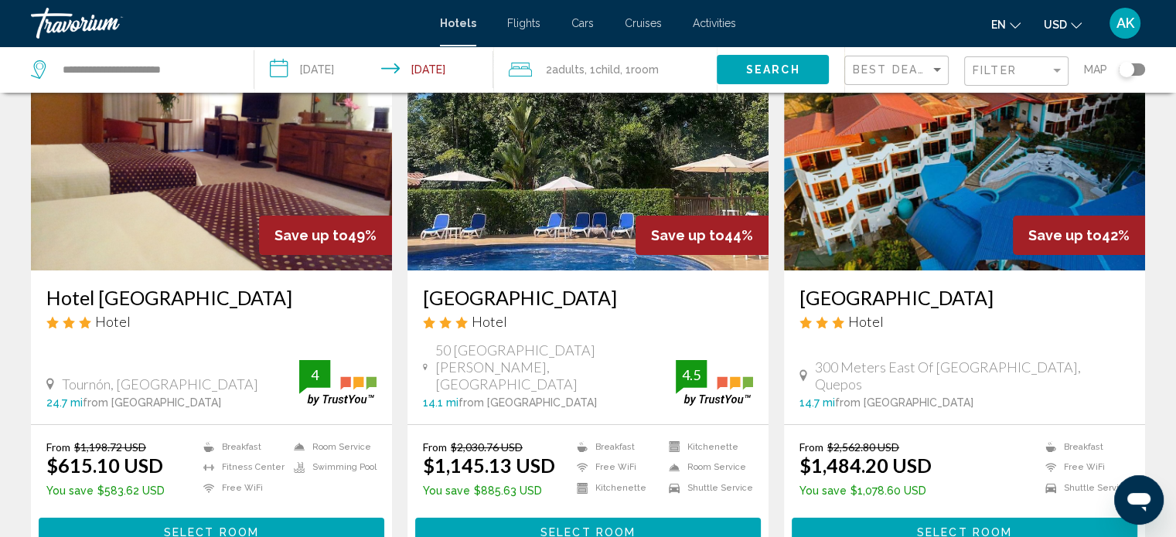
click at [1078, 22] on icon "Change currency" at bounding box center [1076, 25] width 11 height 11
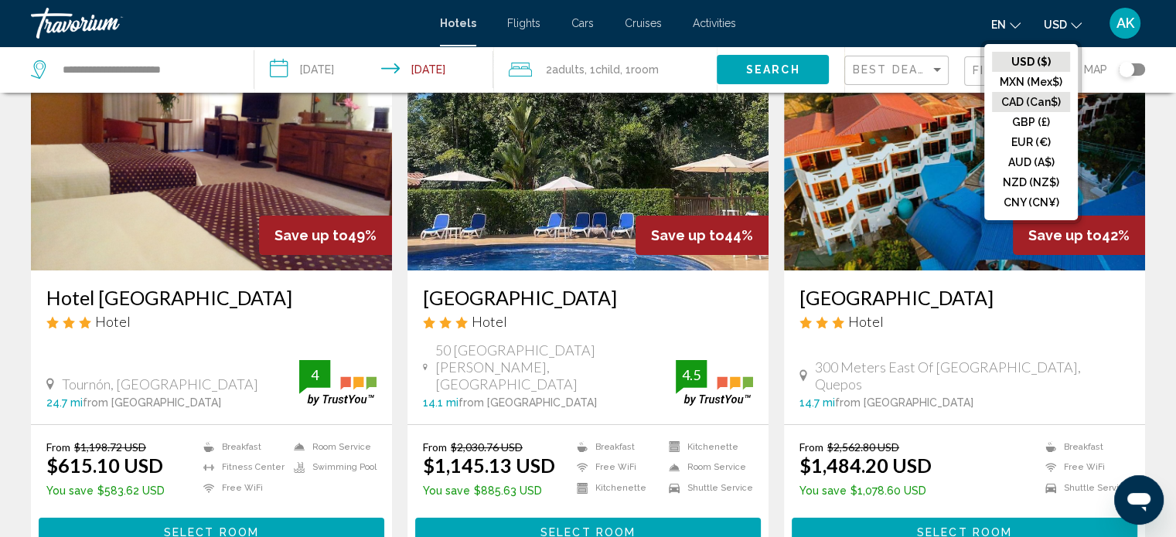
click at [1043, 97] on button "CAD (Can$)" at bounding box center [1031, 102] width 78 height 20
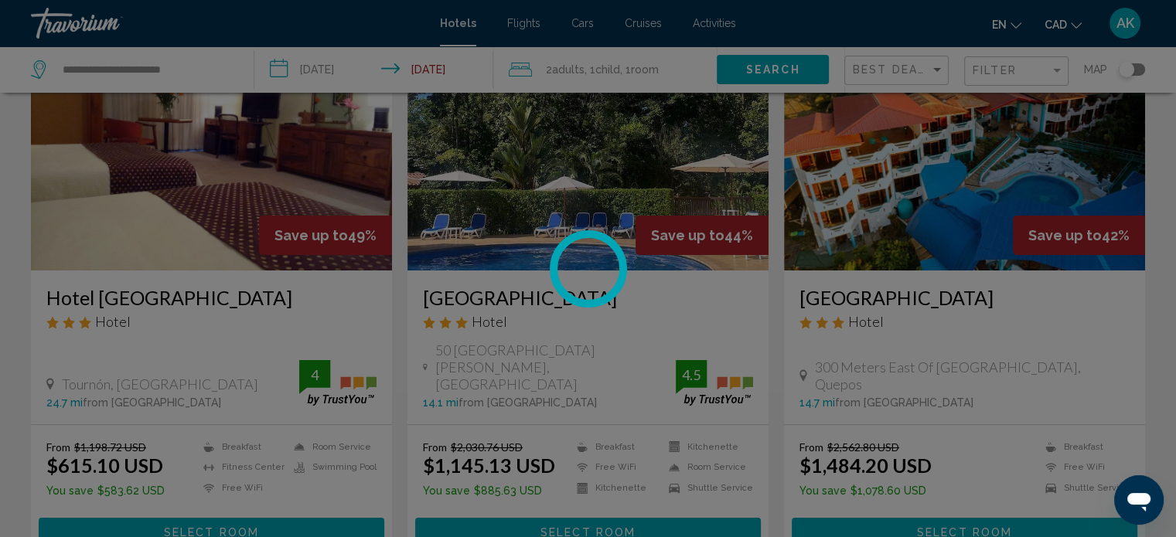
scroll to position [0, 0]
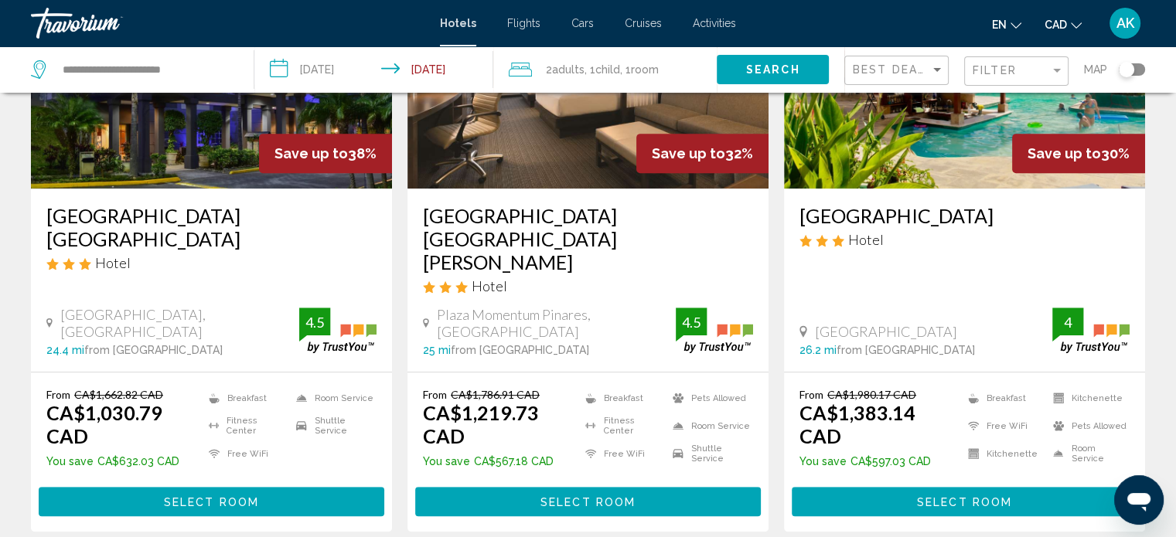
scroll to position [769, 0]
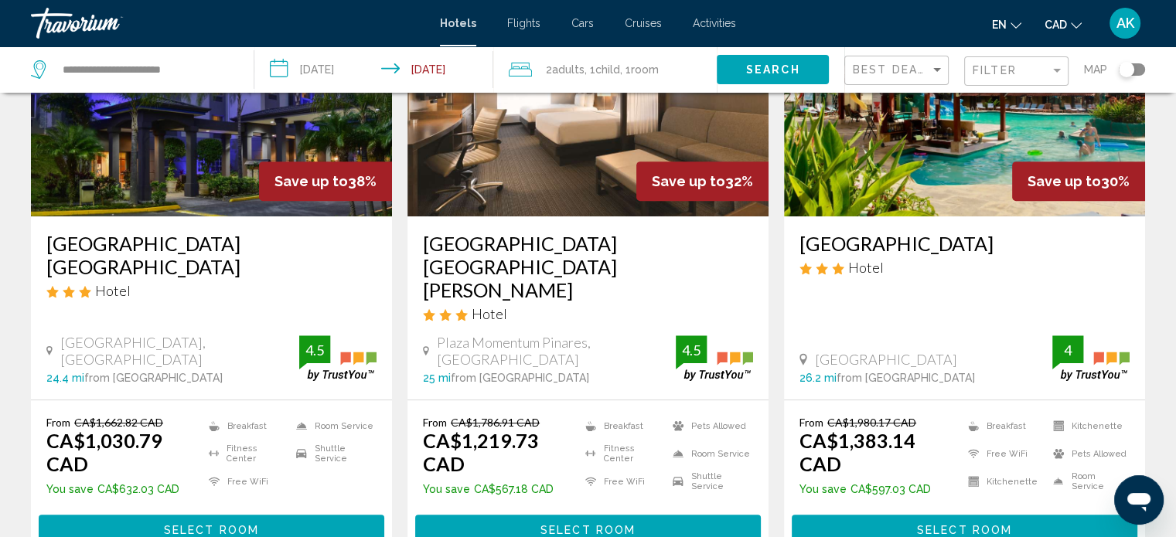
click at [1122, 70] on div "Toggle map" at bounding box center [1125, 69] width 15 height 15
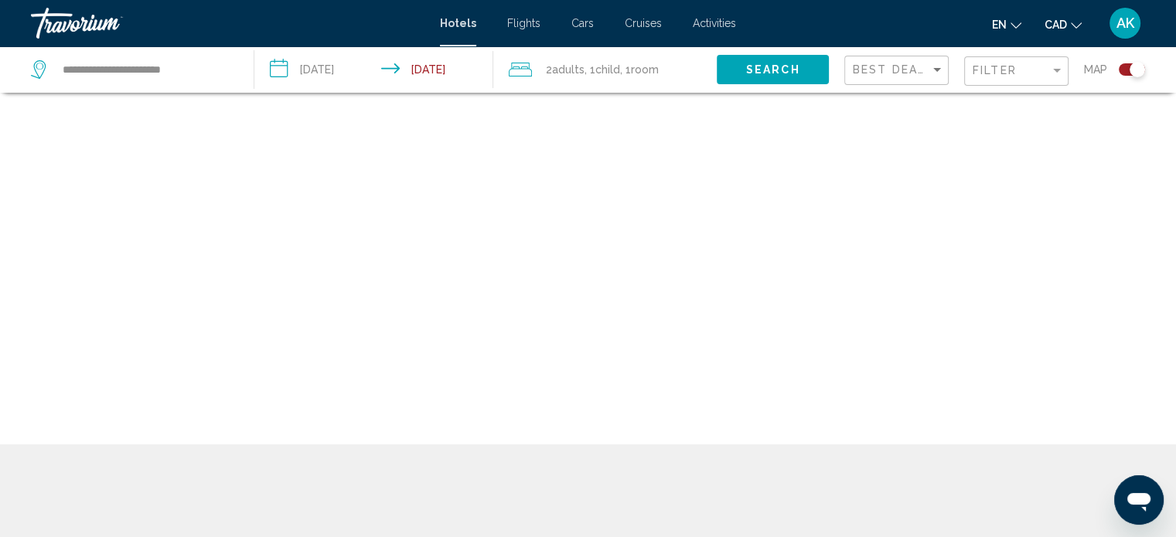
scroll to position [93, 0]
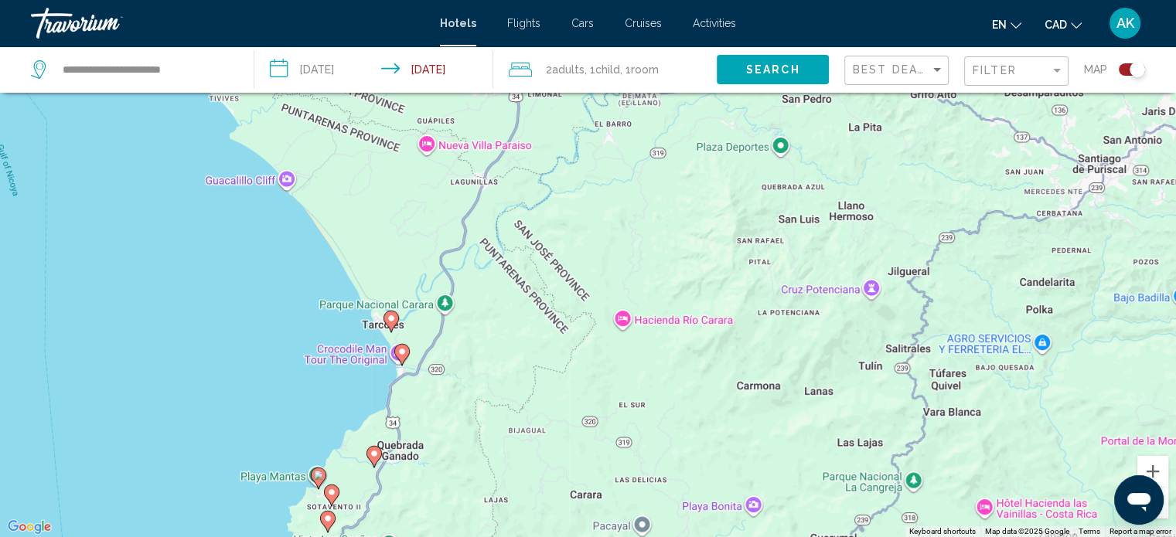
drag, startPoint x: 373, startPoint y: 231, endPoint x: 475, endPoint y: 519, distance: 305.1
click at [475, 519] on div "To activate drag with keyboard, press Alt + Enter. Once in keyboard drag state,…" at bounding box center [588, 268] width 1176 height 537
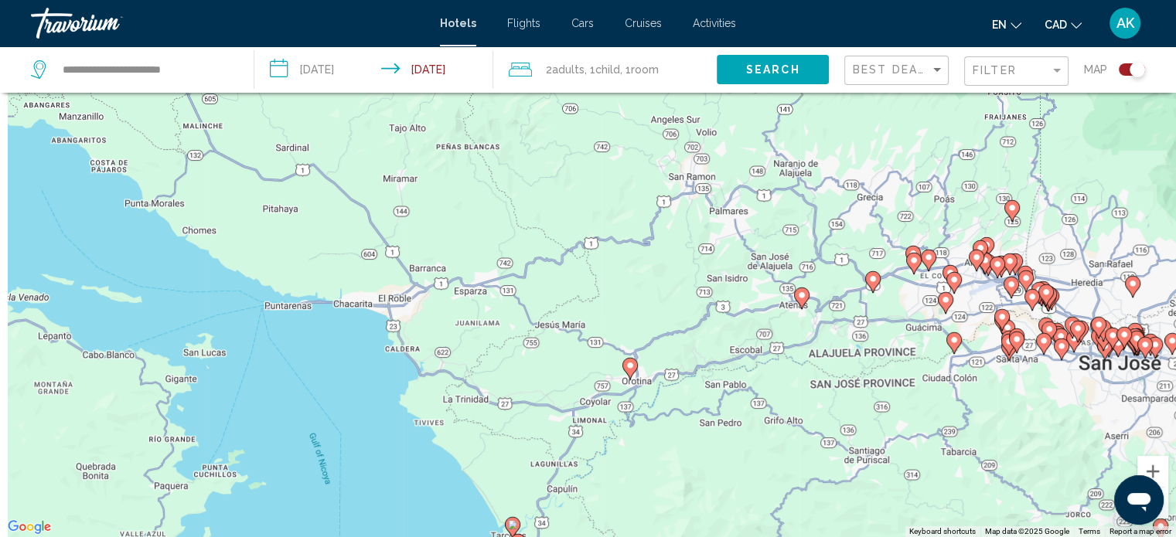
drag, startPoint x: 523, startPoint y: 357, endPoint x: 584, endPoint y: 509, distance: 164.3
click at [584, 509] on div "To activate drag with keyboard, press Alt + Enter. Once in keyboard drag state,…" at bounding box center [588, 268] width 1176 height 537
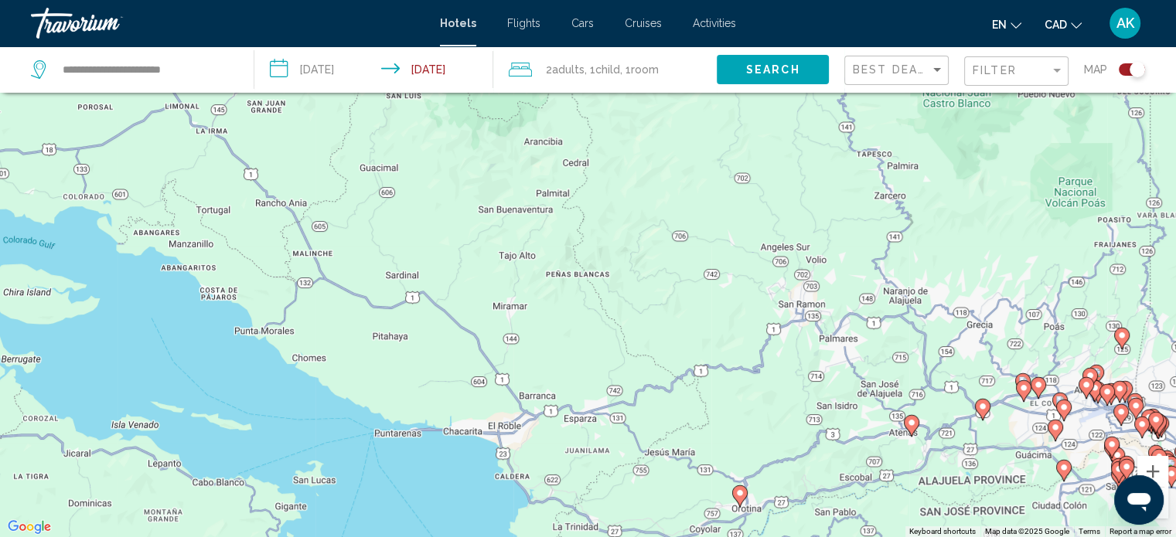
drag, startPoint x: 435, startPoint y: 346, endPoint x: 560, endPoint y: 485, distance: 186.1
click at [560, 485] on div "To activate drag with keyboard, press Alt + Enter. Once in keyboard drag state,…" at bounding box center [588, 268] width 1176 height 537
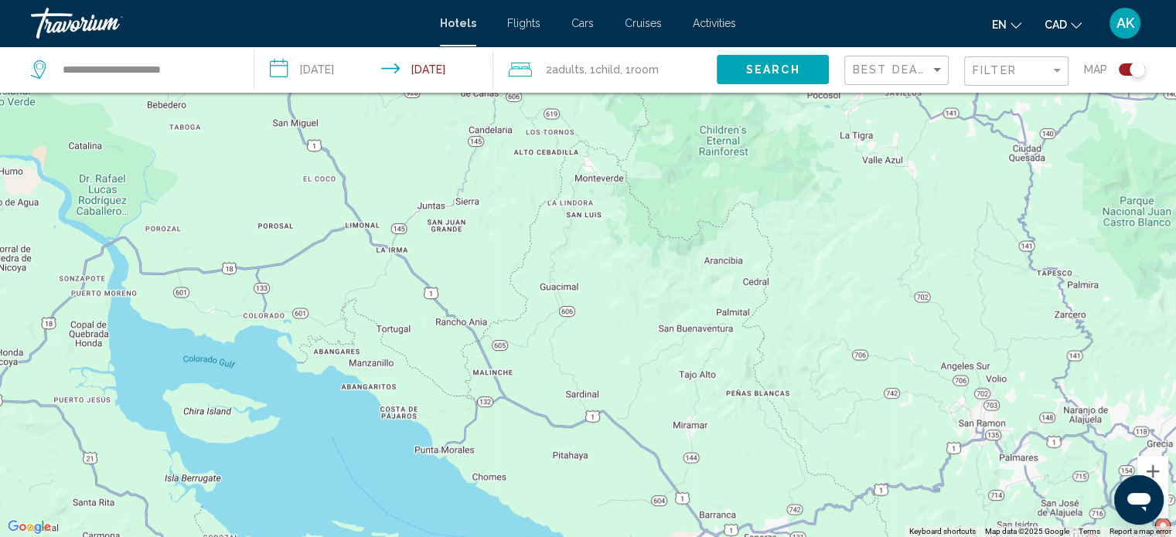
drag, startPoint x: 379, startPoint y: 329, endPoint x: 547, endPoint y: 437, distance: 200.7
click at [547, 437] on div "To activate drag with keyboard, press Alt + Enter. Once in keyboard drag state,…" at bounding box center [588, 268] width 1176 height 537
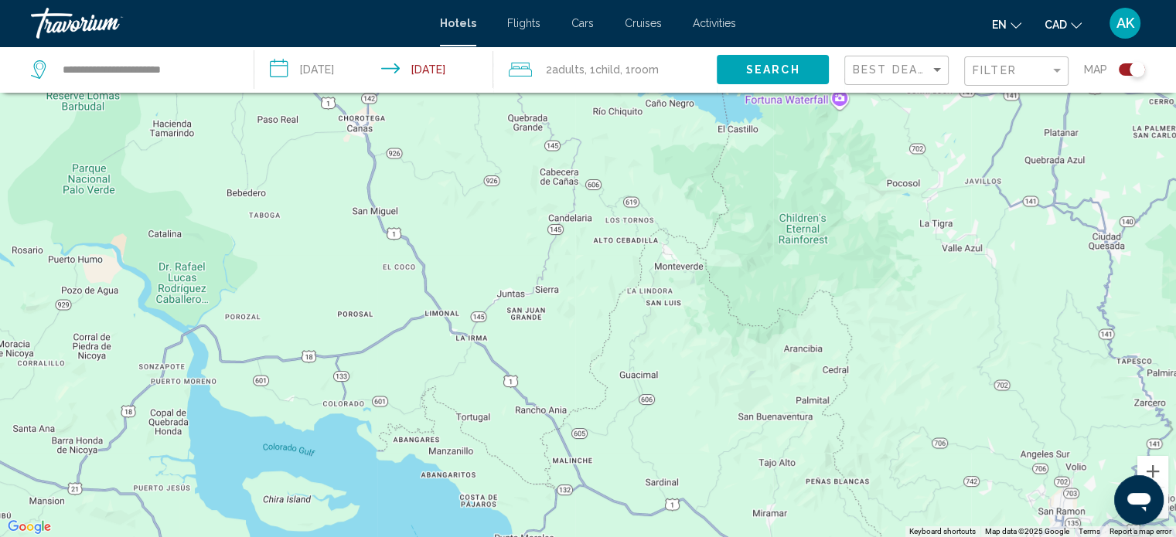
drag, startPoint x: 450, startPoint y: 347, endPoint x: 540, endPoint y: 444, distance: 132.9
click at [540, 444] on div "To activate drag with keyboard, press Alt + Enter. Once in keyboard drag state,…" at bounding box center [588, 268] width 1176 height 537
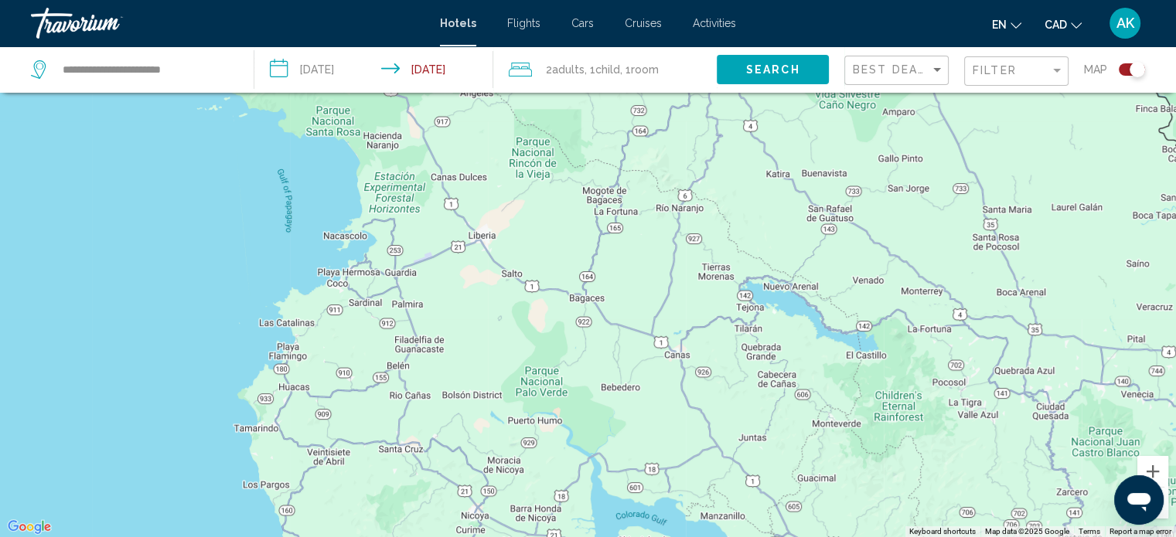
drag, startPoint x: 330, startPoint y: 318, endPoint x: 557, endPoint y: 386, distance: 236.5
click at [557, 386] on div "To activate drag with keyboard, press Alt + Enter. Once in keyboard drag state,…" at bounding box center [588, 268] width 1176 height 537
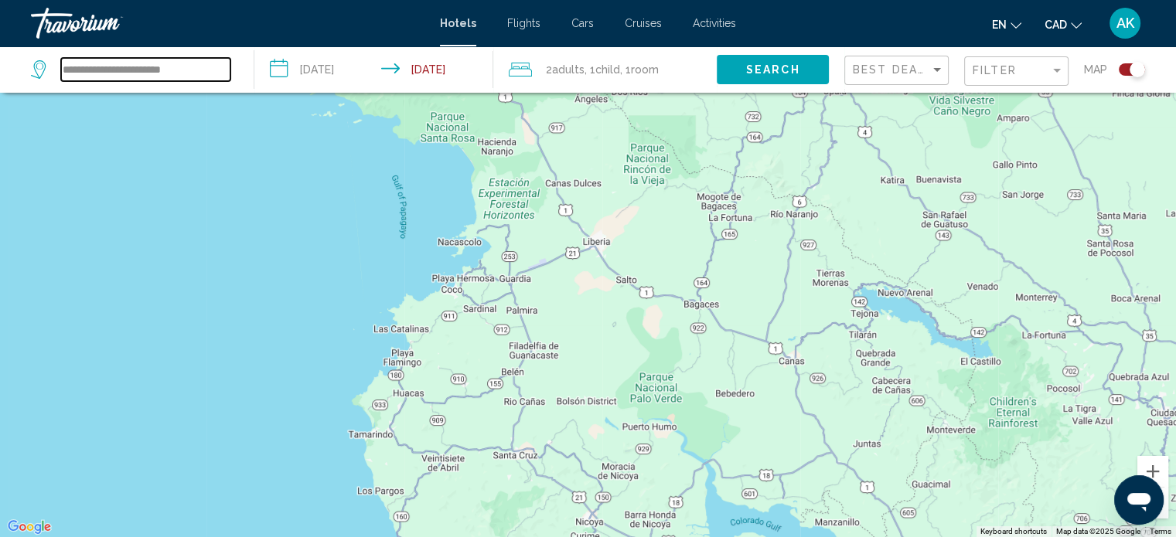
click at [165, 72] on input "**********" at bounding box center [145, 69] width 169 height 23
drag, startPoint x: 118, startPoint y: 69, endPoint x: 5, endPoint y: 61, distance: 113.9
click at [5, 61] on app-destination-search "**********" at bounding box center [127, 69] width 254 height 46
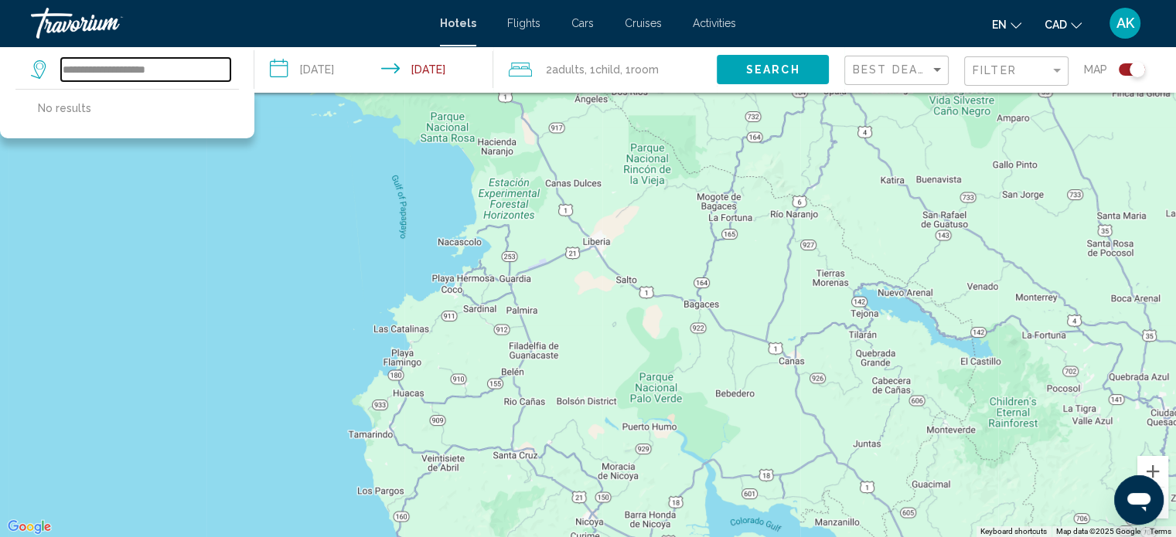
click at [201, 67] on input "**********" at bounding box center [145, 69] width 169 height 23
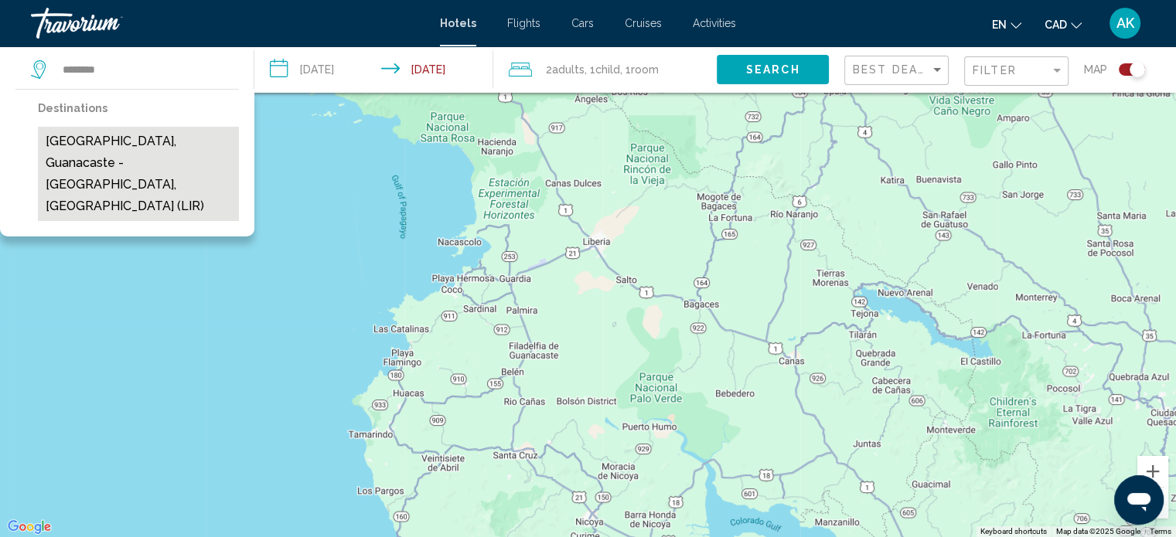
click at [127, 143] on button "[GEOGRAPHIC_DATA], Guanacaste - [GEOGRAPHIC_DATA], [GEOGRAPHIC_DATA] (LIR)" at bounding box center [138, 174] width 201 height 94
type input "**********"
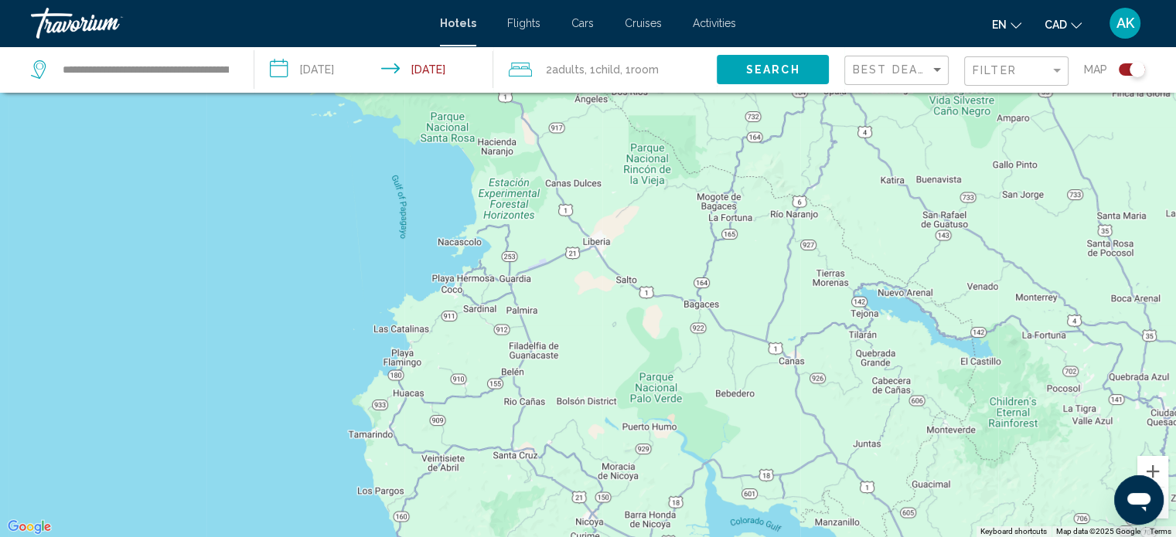
click at [775, 67] on span "Search" at bounding box center [773, 70] width 54 height 12
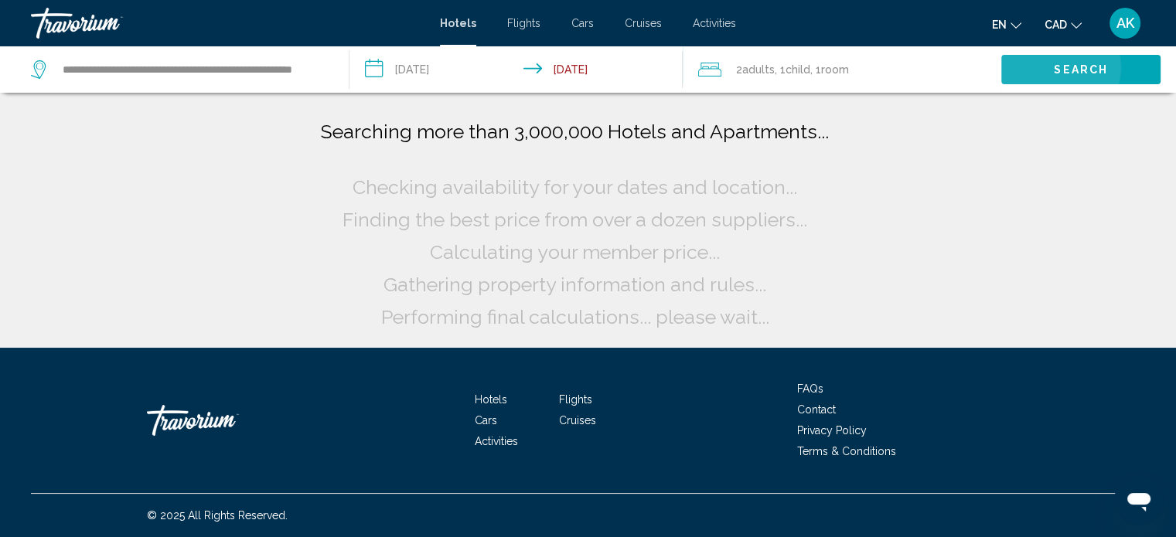
scroll to position [0, 0]
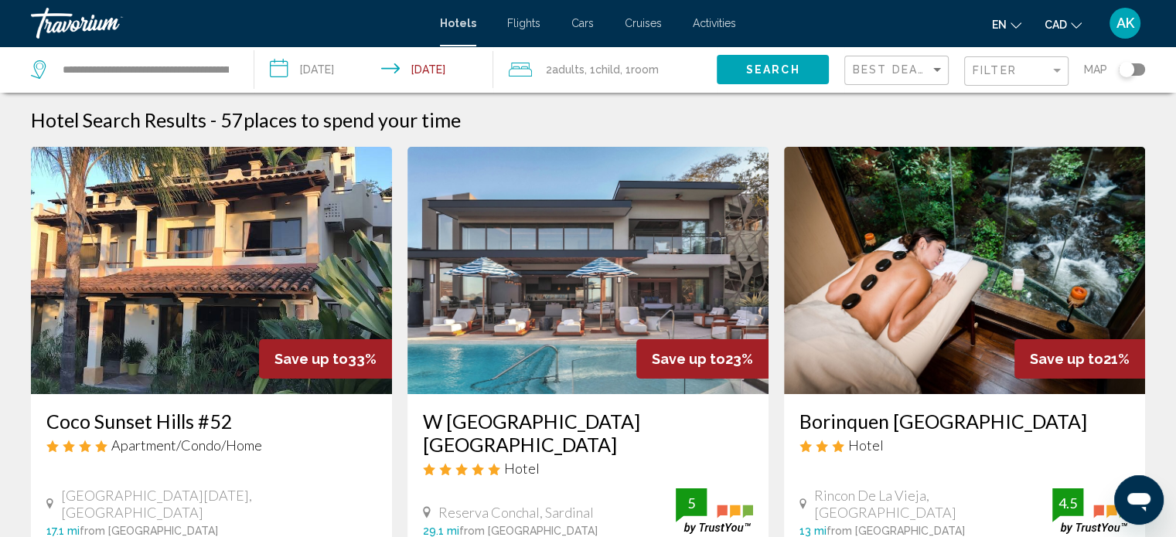
click at [1125, 67] on div "Toggle map" at bounding box center [1125, 69] width 15 height 15
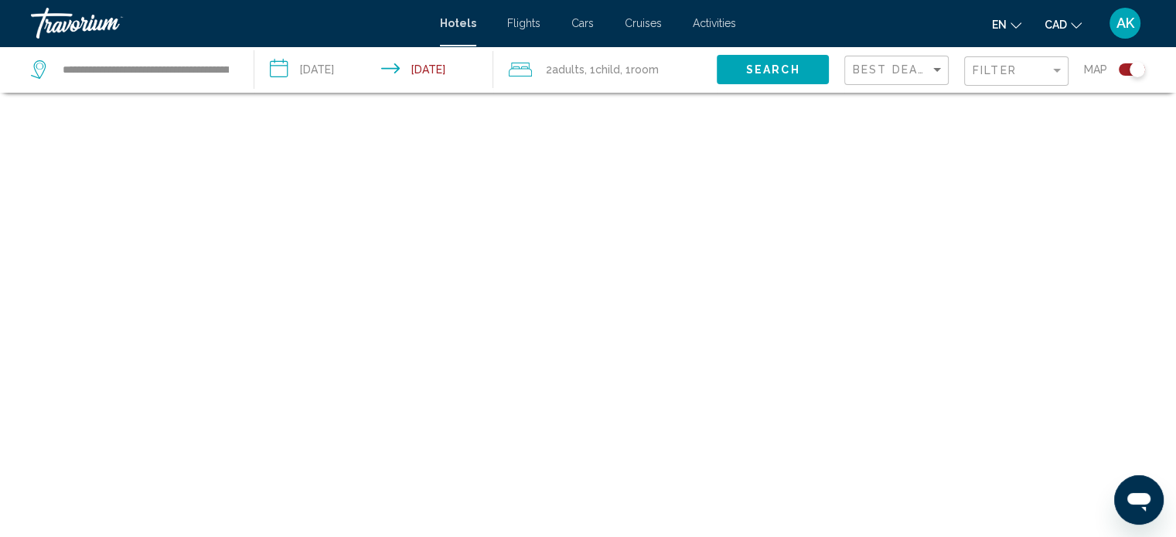
scroll to position [93, 0]
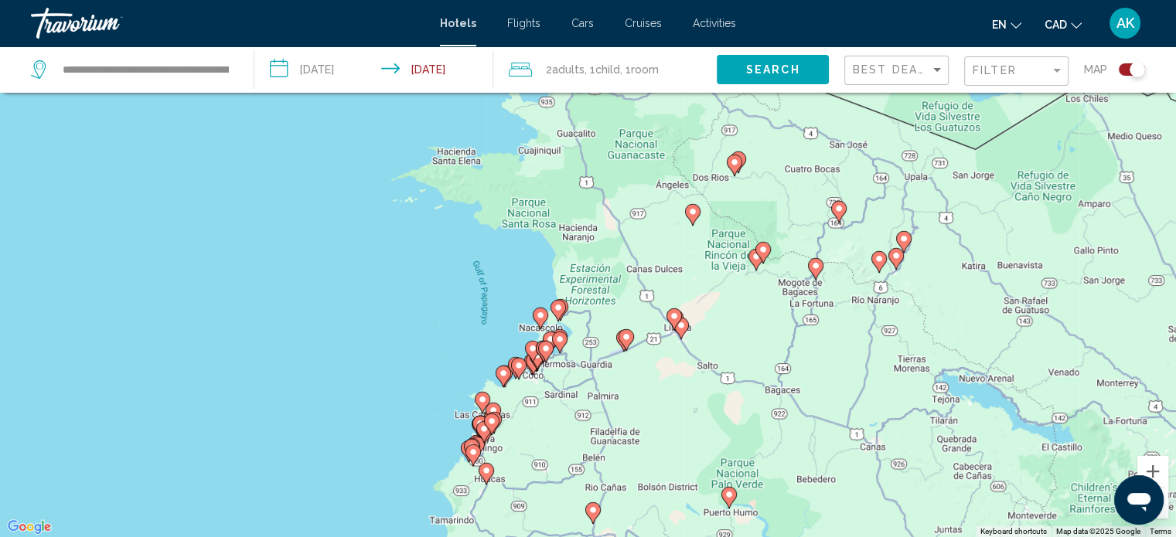
drag, startPoint x: 581, startPoint y: 321, endPoint x: 683, endPoint y: 404, distance: 131.8
click at [683, 404] on div "To activate drag with keyboard, press Alt + Enter. Once in keyboard drag state,…" at bounding box center [588, 268] width 1176 height 537
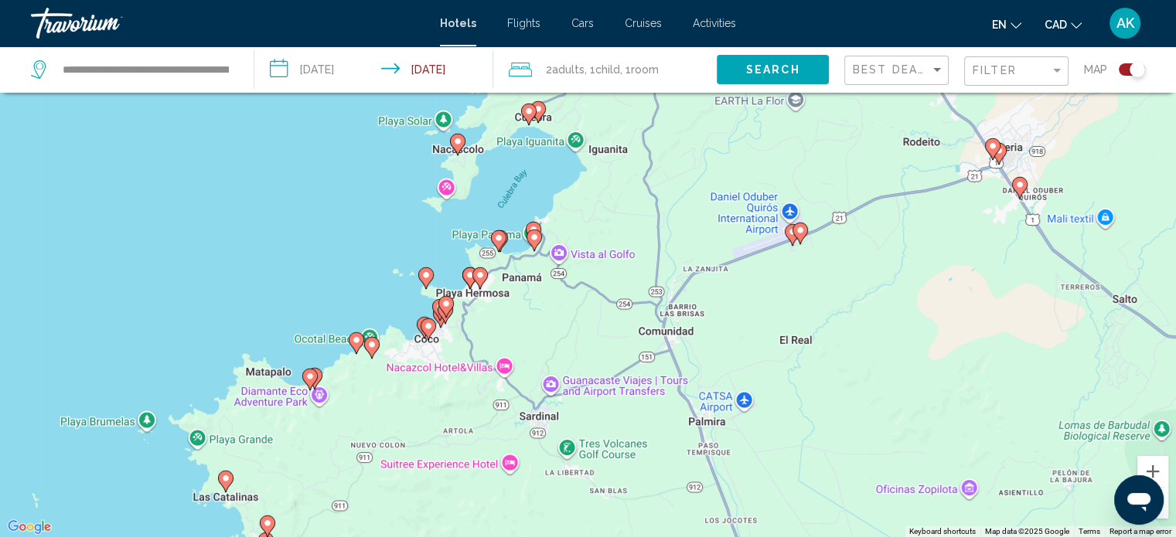
click at [424, 281] on icon "Main content" at bounding box center [425, 277] width 14 height 20
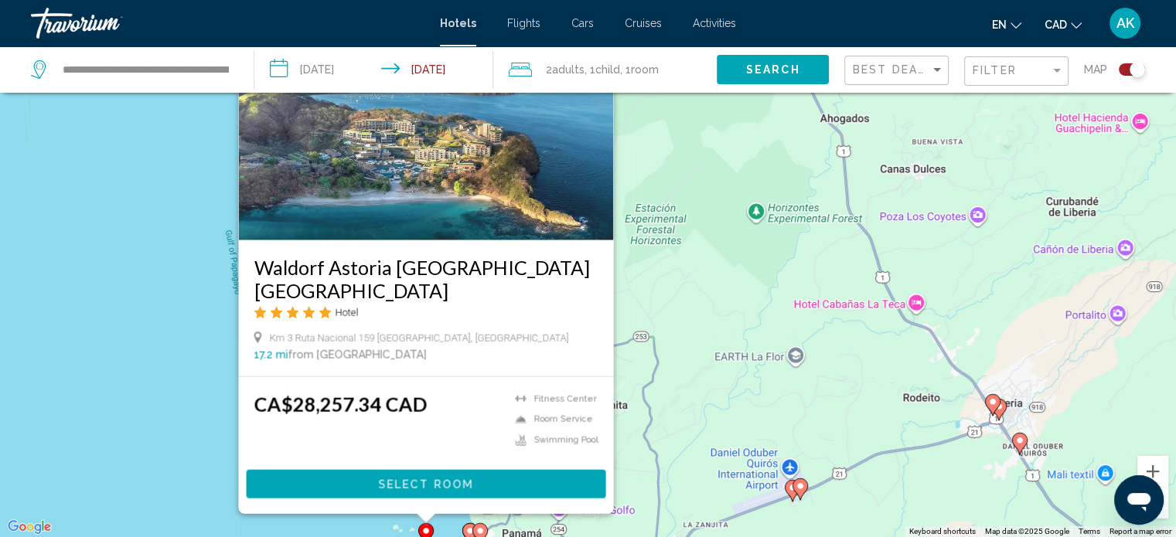
click at [674, 347] on div "To activate drag with keyboard, press Alt + Enter. Once in keyboard drag state,…" at bounding box center [588, 268] width 1176 height 537
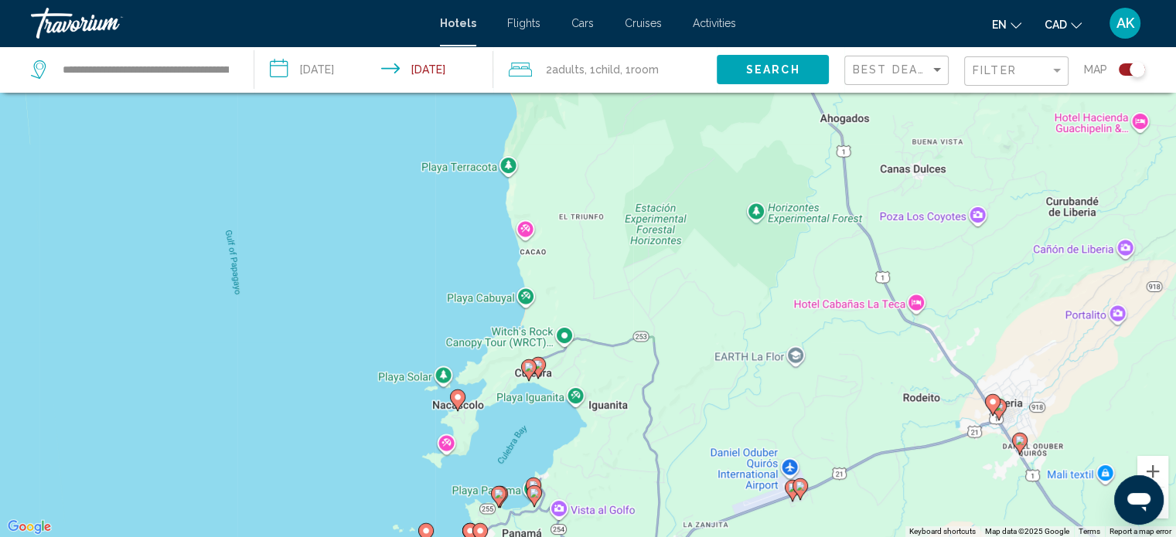
click at [532, 500] on icon "Main content" at bounding box center [533, 495] width 14 height 20
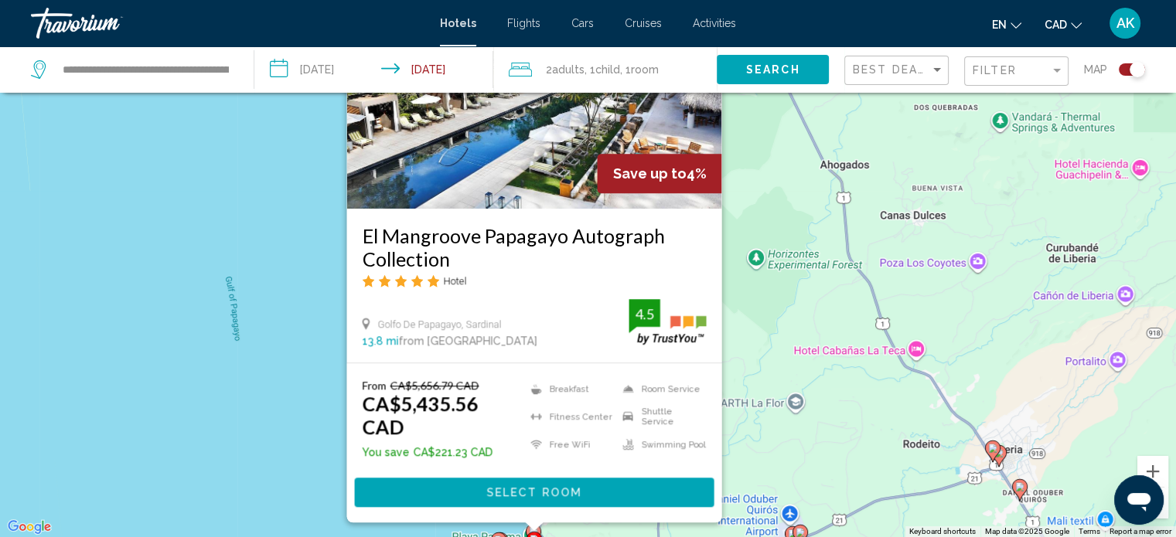
click at [813, 447] on div "To activate drag with keyboard, press Alt + Enter. Once in keyboard drag state,…" at bounding box center [588, 268] width 1176 height 537
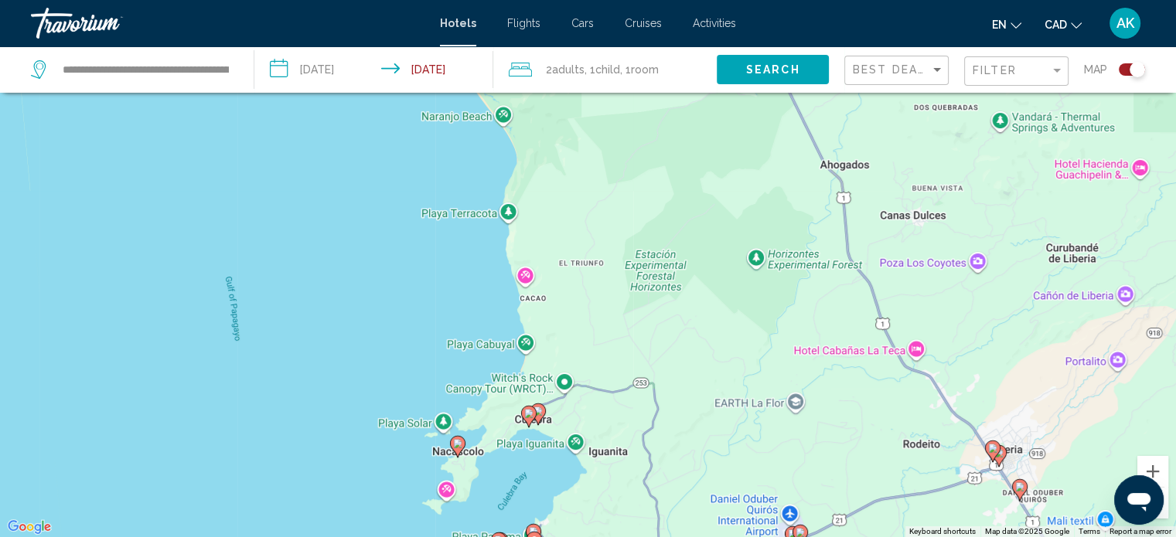
click at [1135, 72] on div "Toggle map" at bounding box center [1136, 69] width 15 height 15
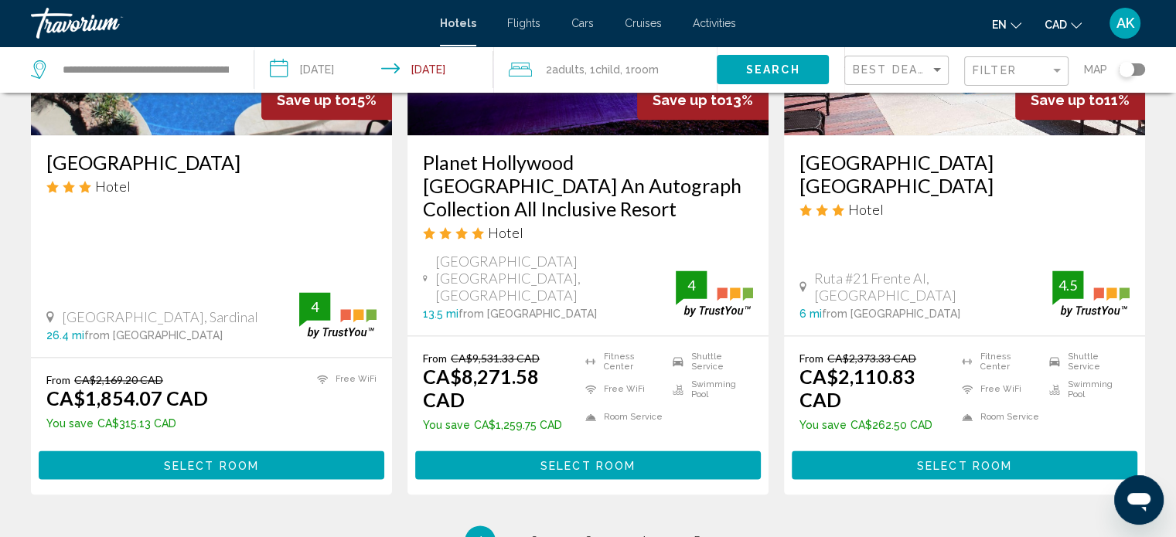
scroll to position [2030, 0]
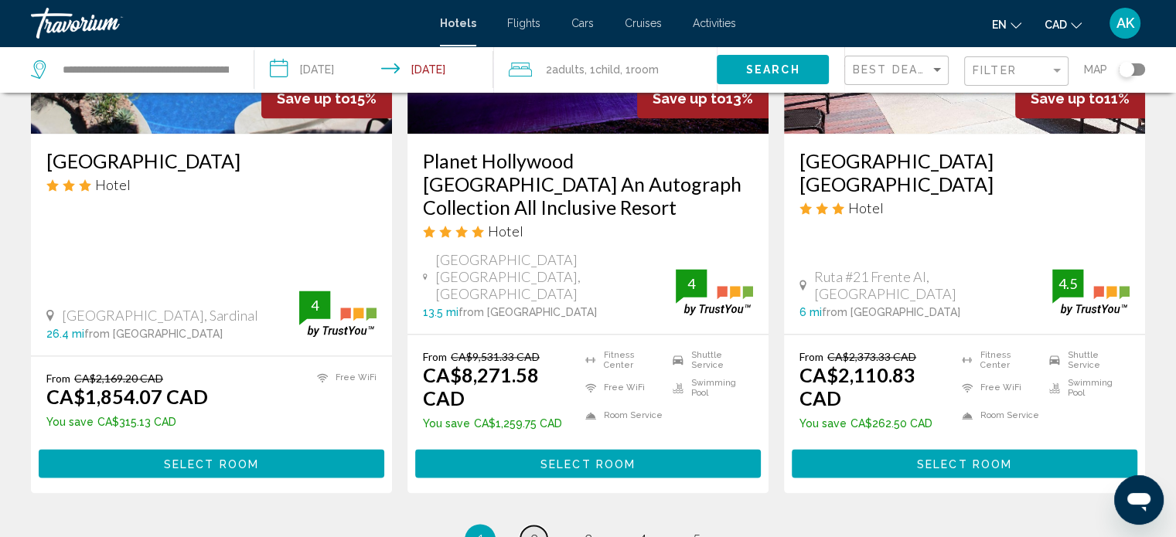
click at [537, 531] on span "2" at bounding box center [534, 539] width 8 height 17
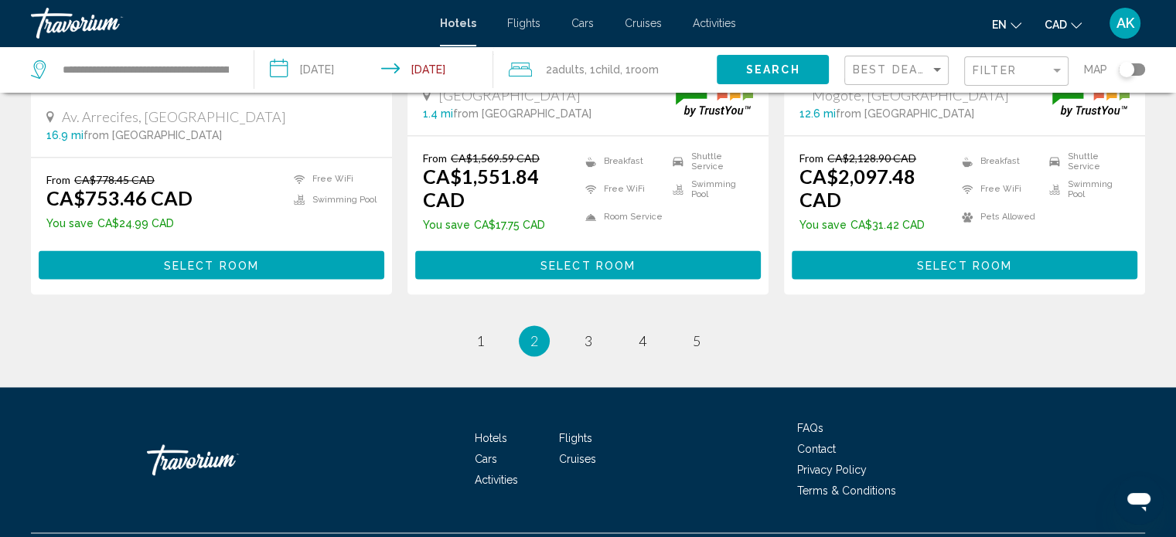
scroll to position [2189, 0]
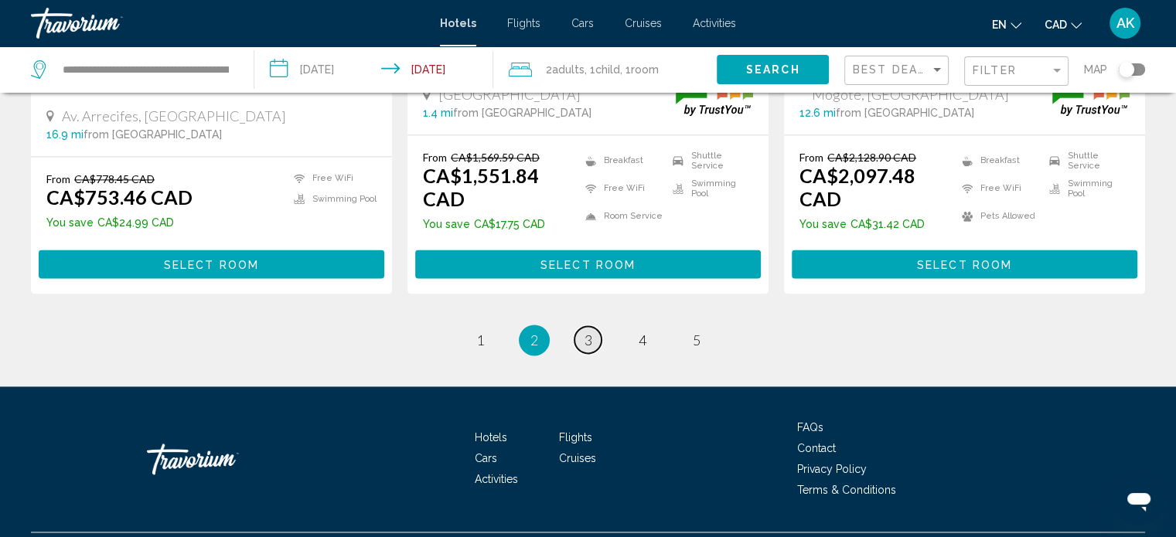
click at [587, 332] on span "3" at bounding box center [588, 340] width 8 height 17
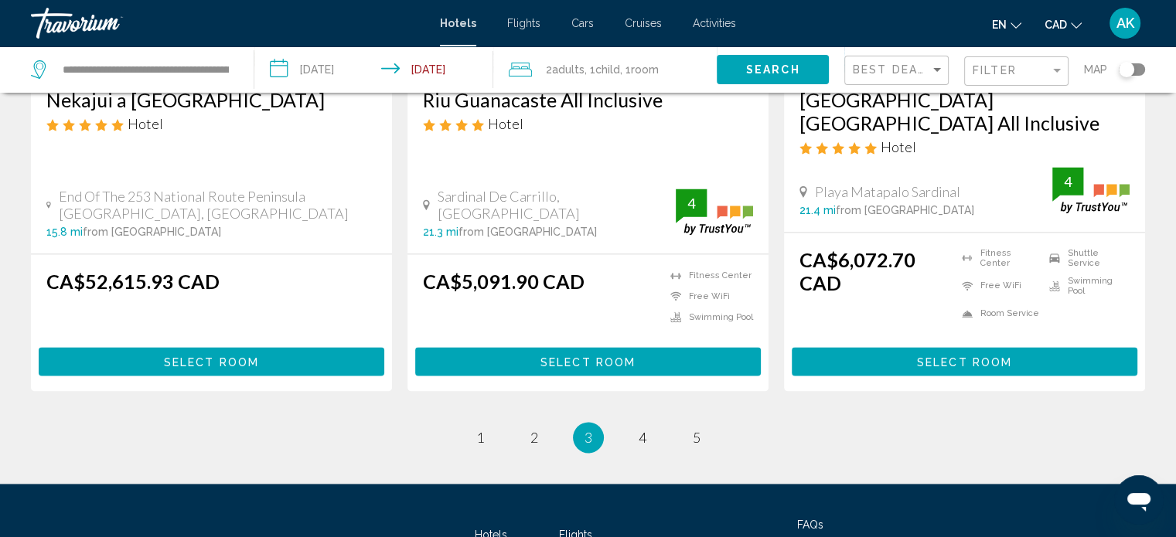
scroll to position [2099, 0]
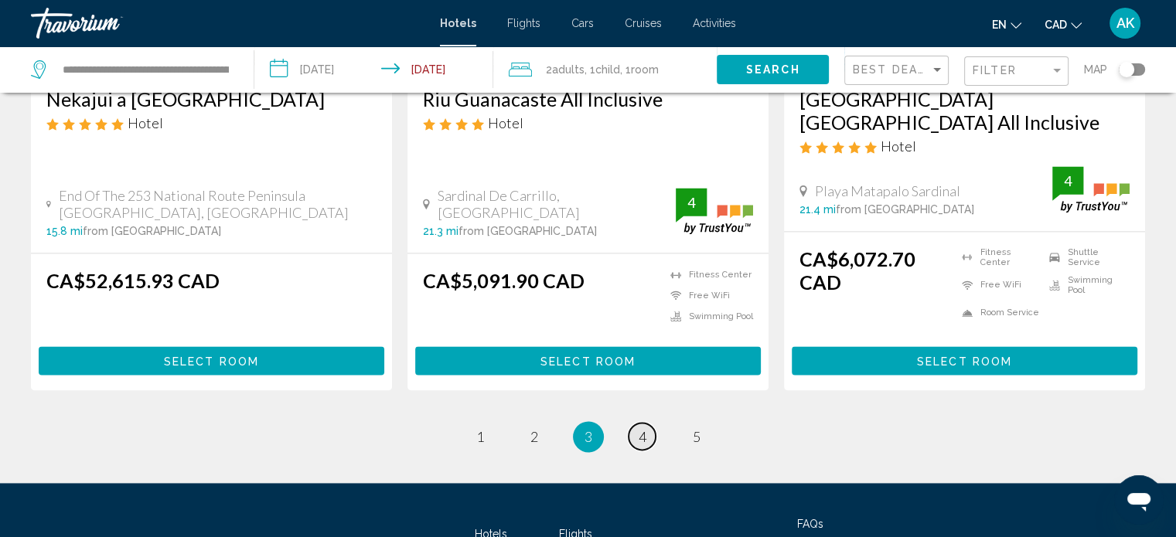
click at [641, 423] on link "page 4" at bounding box center [641, 436] width 27 height 27
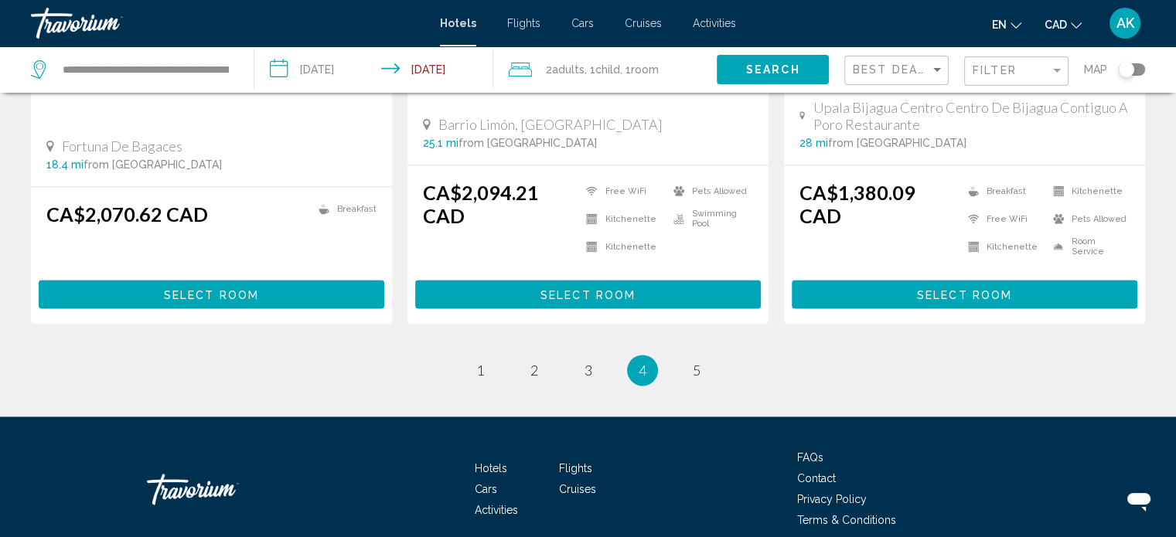
scroll to position [2099, 0]
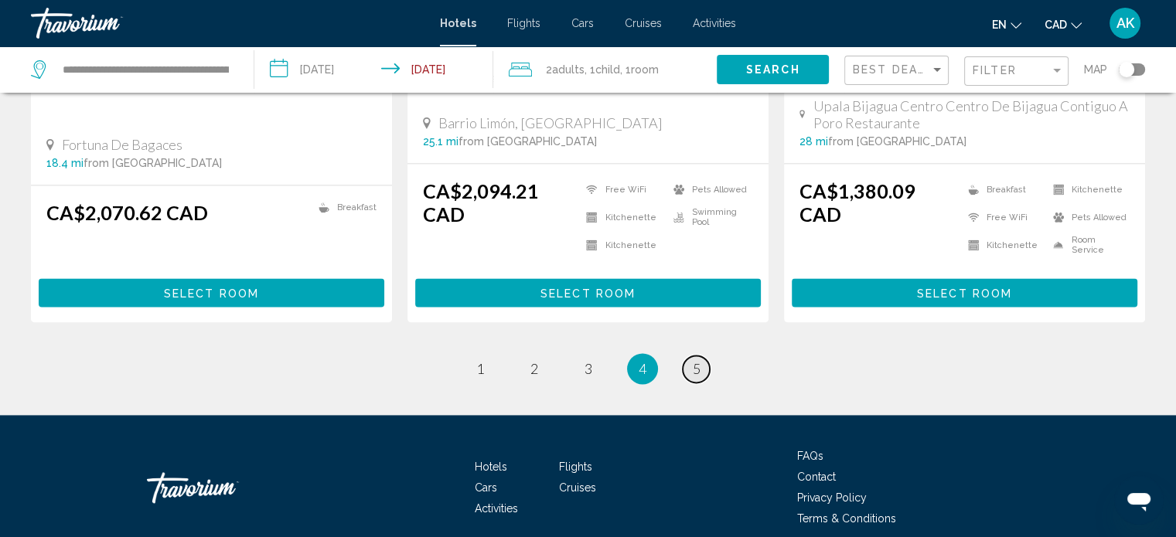
click at [696, 360] on span "5" at bounding box center [697, 368] width 8 height 17
